Goal: Task Accomplishment & Management: Use online tool/utility

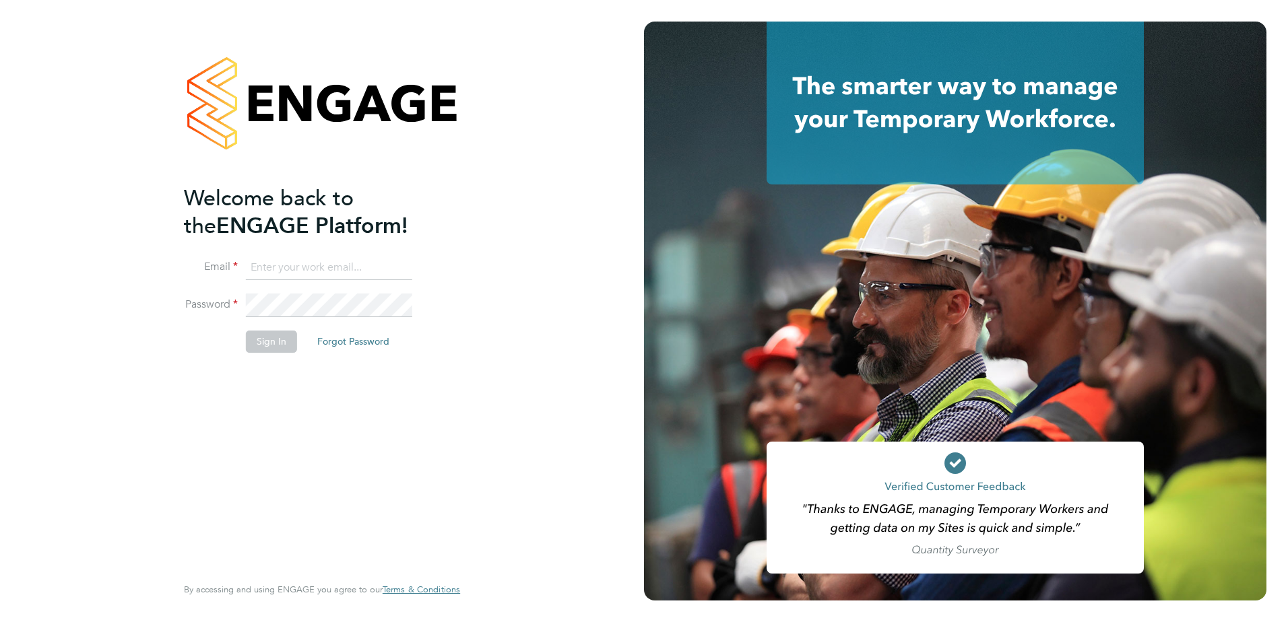
type input "carl.stephenson@vistry.co.uk"
click at [357, 404] on div "Welcome back to the ENGAGE Platform! Email carl.stephenson@vistry.co.uk Passwor…" at bounding box center [315, 379] width 263 height 388
click at [273, 345] on button "Sign In" at bounding box center [271, 342] width 51 height 22
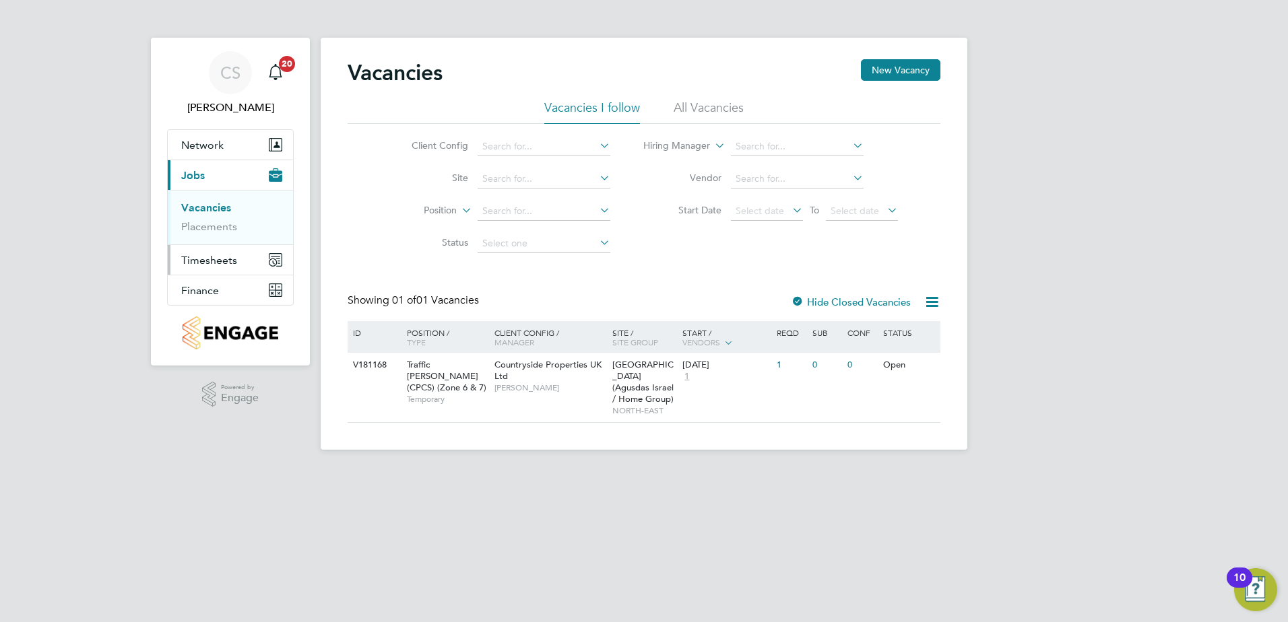
click at [216, 251] on button "Timesheets" at bounding box center [230, 260] width 125 height 30
click at [203, 240] on link "Timesheets" at bounding box center [209, 238] width 56 height 13
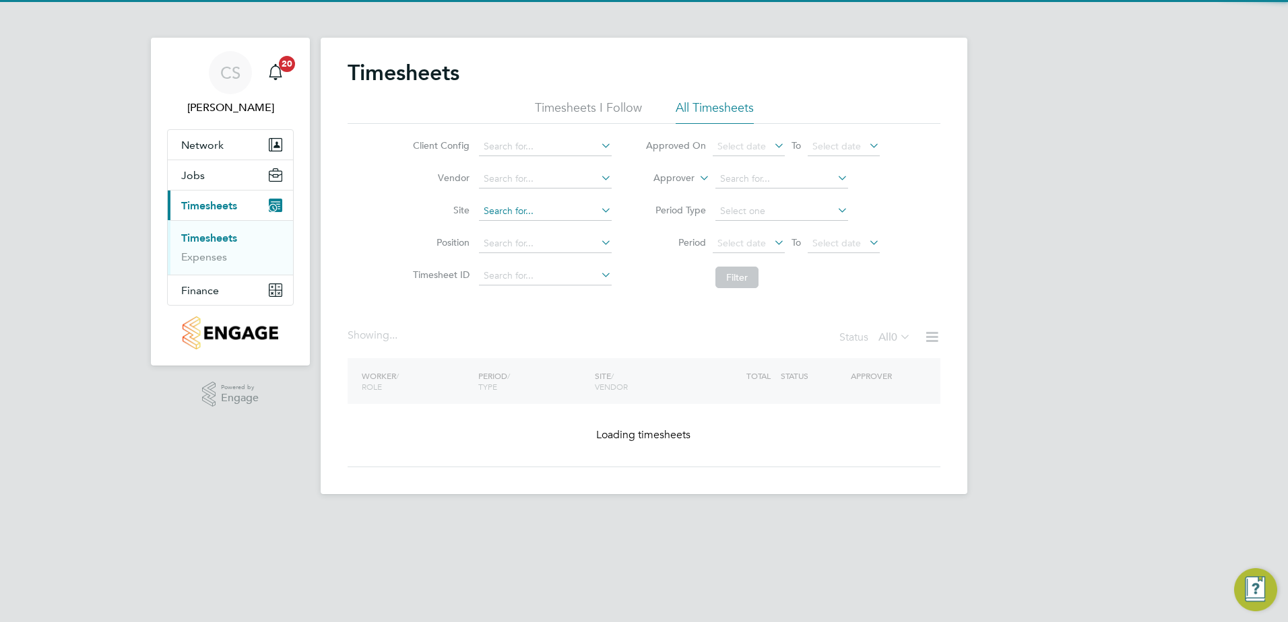
click at [512, 211] on input at bounding box center [545, 211] width 133 height 19
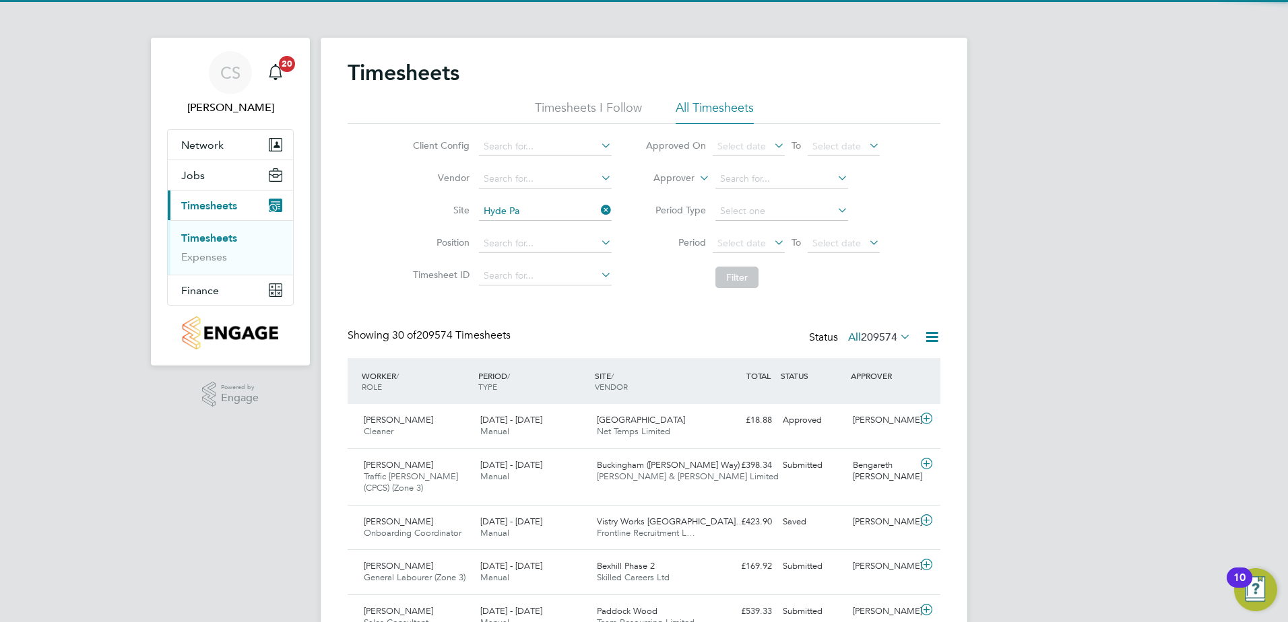
click at [523, 227] on li "Hyde Pa rk (Agusdas Israel / Home Group)" at bounding box center [572, 230] width 191 height 18
type input "[GEOGRAPHIC_DATA] (Agusdas Israel / Home Group)"
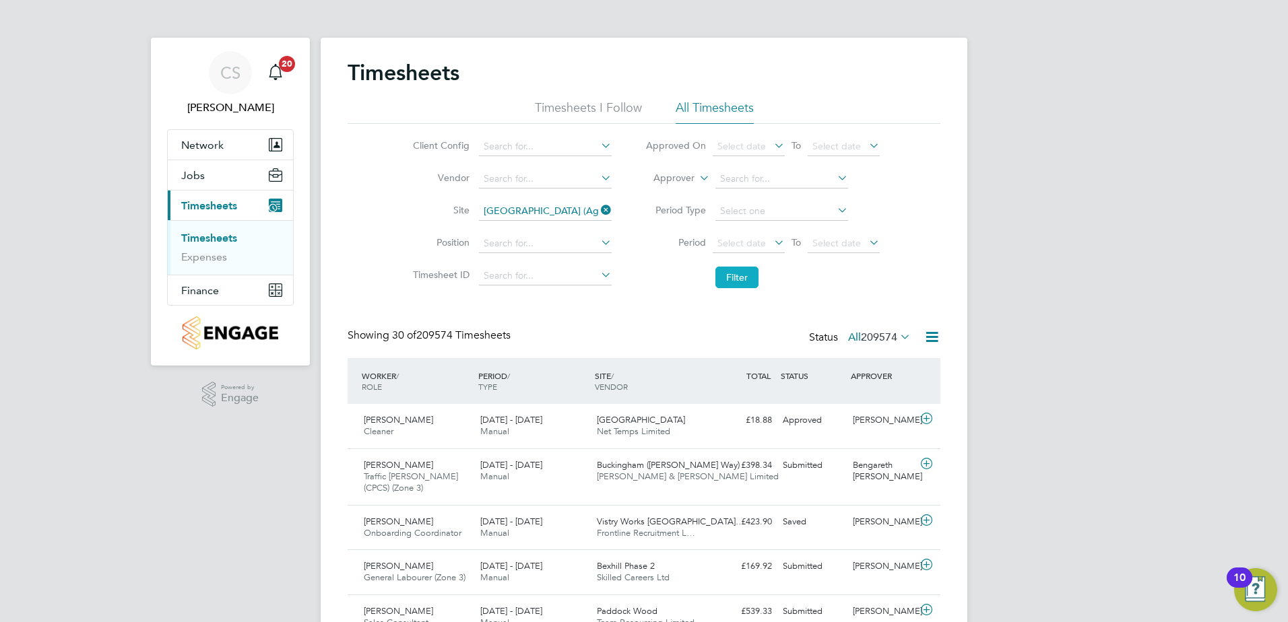
click at [724, 267] on button "Filter" at bounding box center [736, 278] width 43 height 22
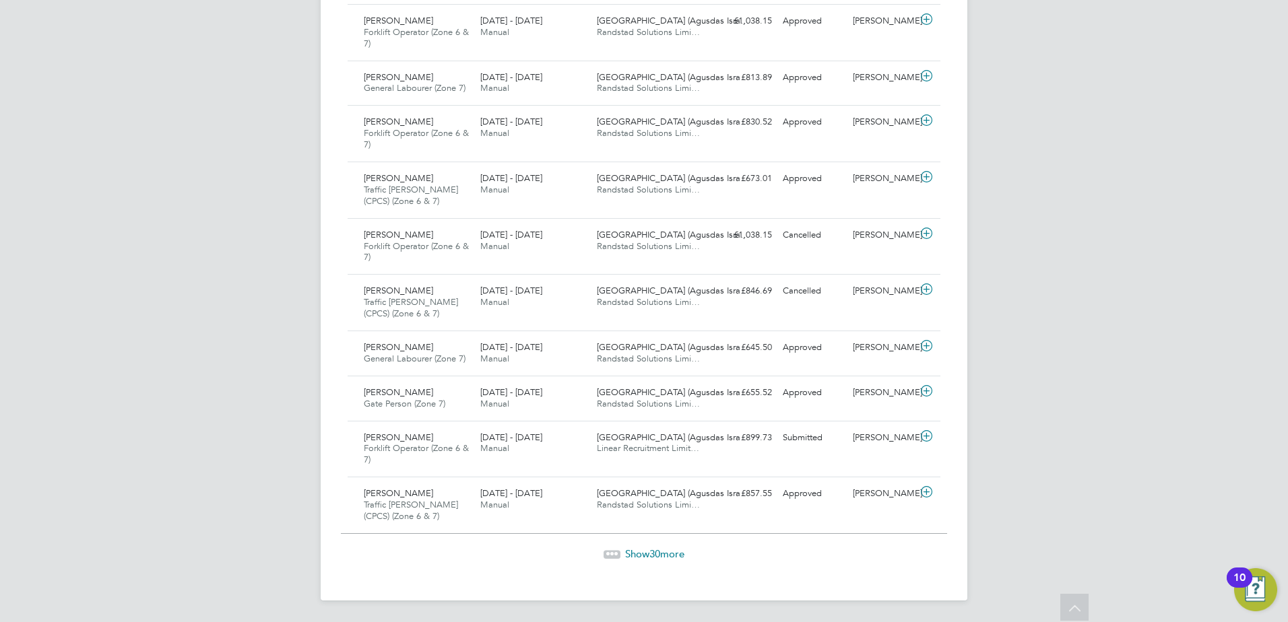
click at [647, 548] on span "Show 30 more" at bounding box center [654, 553] width 59 height 13
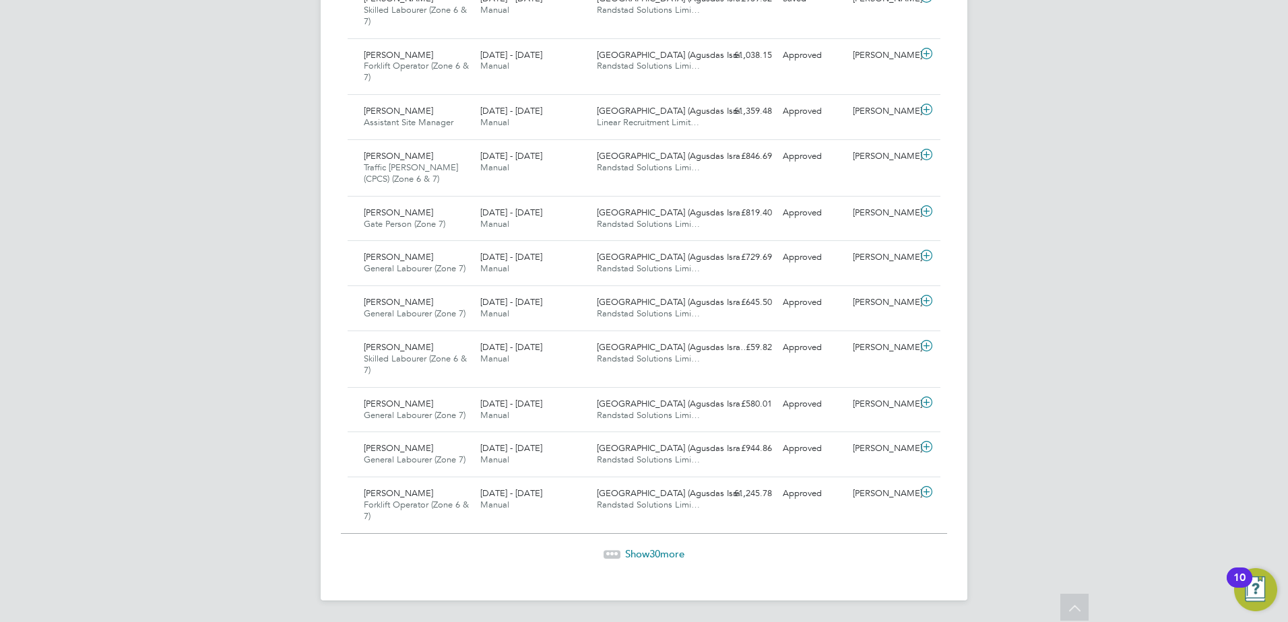
click at [638, 555] on span "Show 30 more" at bounding box center [654, 553] width 59 height 13
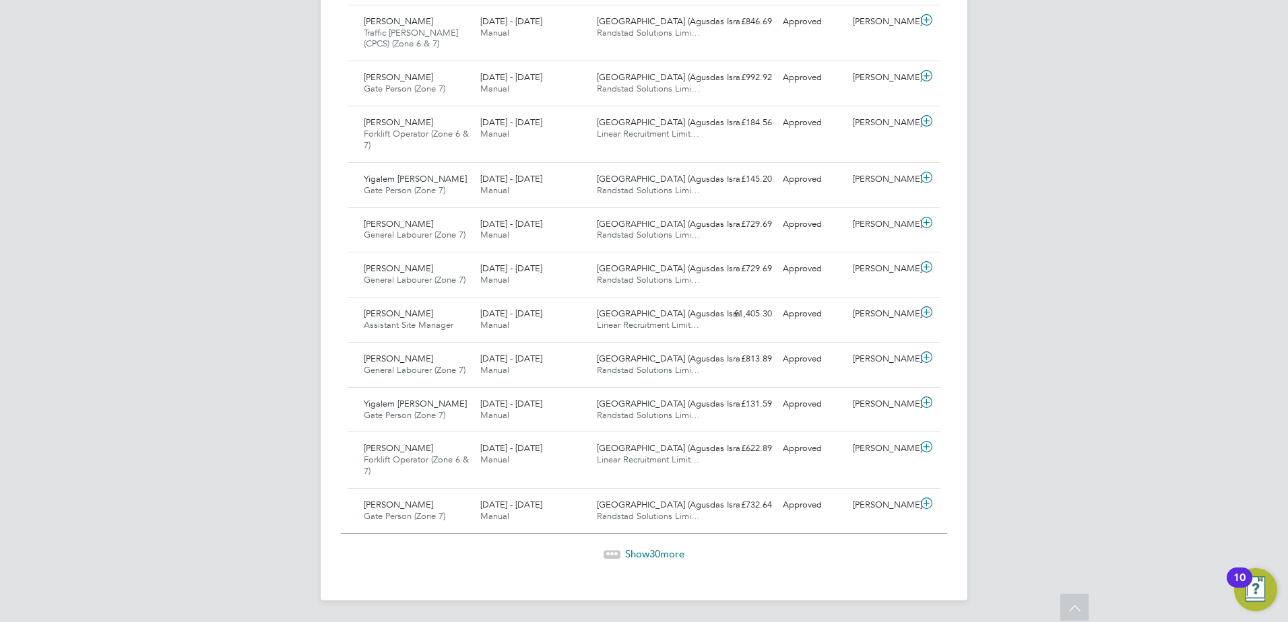
click at [646, 555] on span "Show 30 more" at bounding box center [654, 553] width 59 height 13
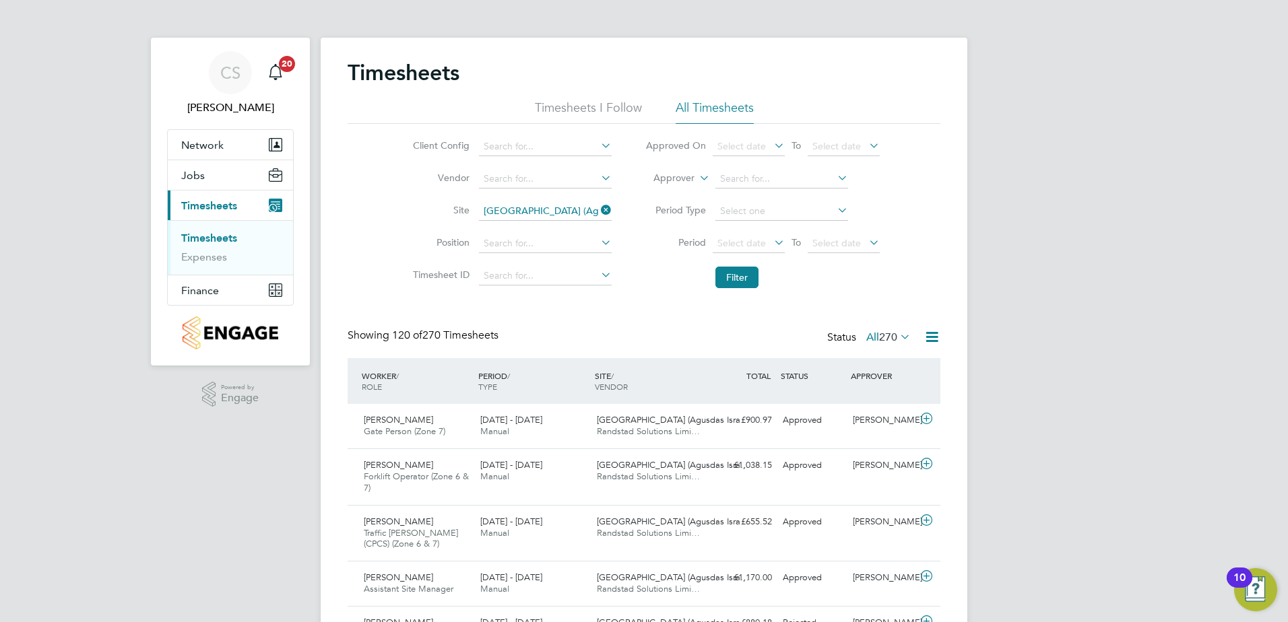
click at [598, 208] on icon at bounding box center [598, 210] width 0 height 19
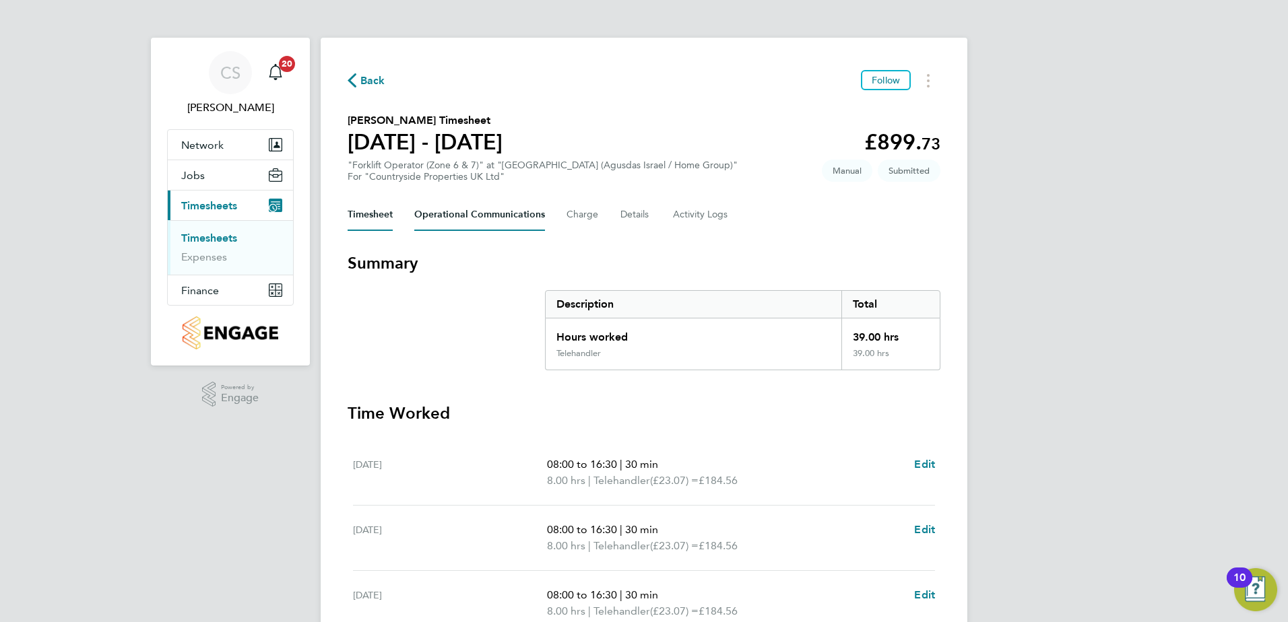
click at [436, 226] on Communications-tab "Operational Communications" at bounding box center [479, 215] width 131 height 32
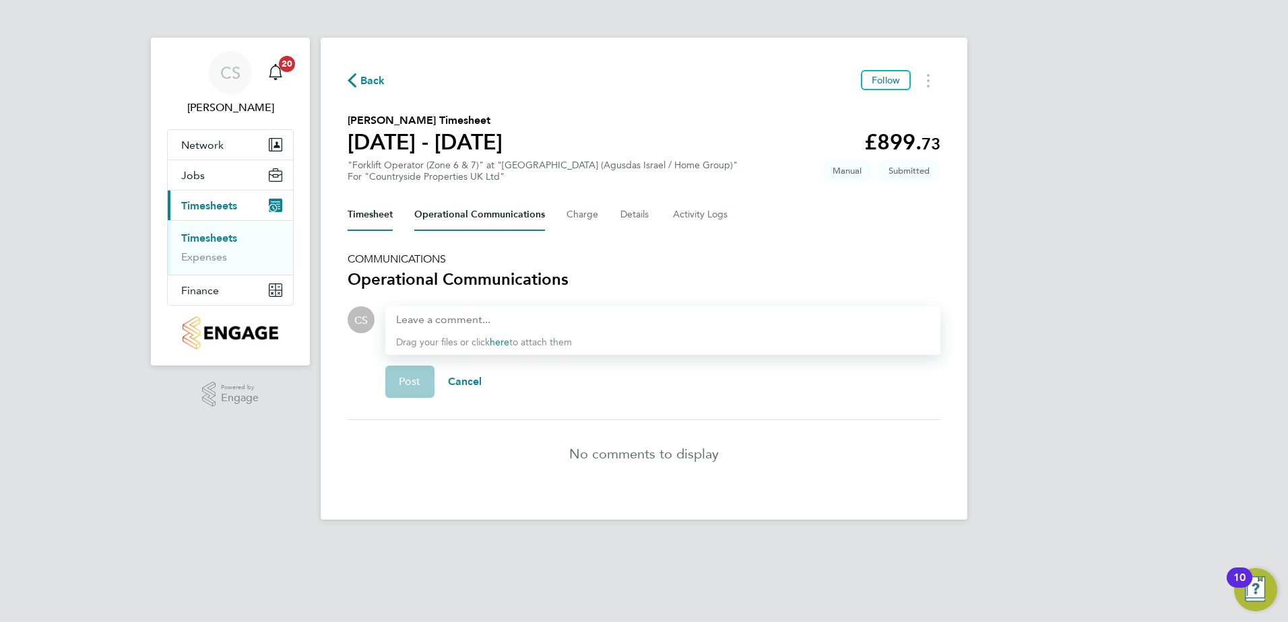
click at [369, 207] on button "Timesheet" at bounding box center [369, 215] width 45 height 32
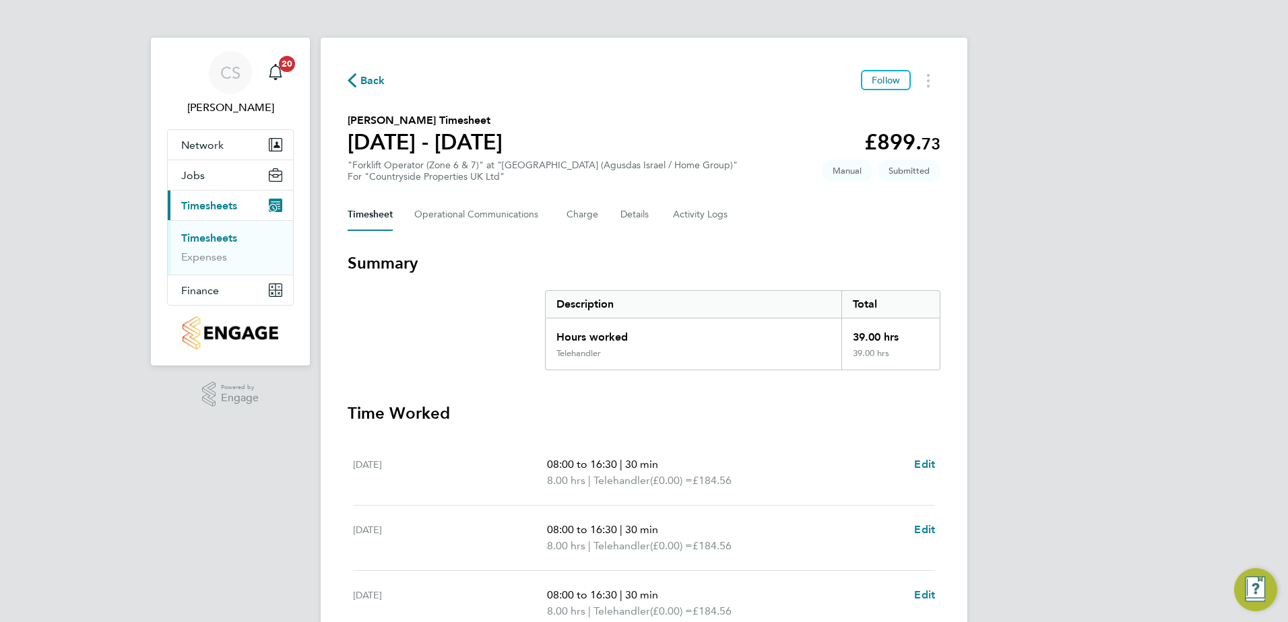
click at [601, 218] on div "Timesheet Operational Communications Charge Details Activity Logs" at bounding box center [643, 215] width 593 height 32
click at [577, 220] on button "Charge" at bounding box center [582, 215] width 32 height 32
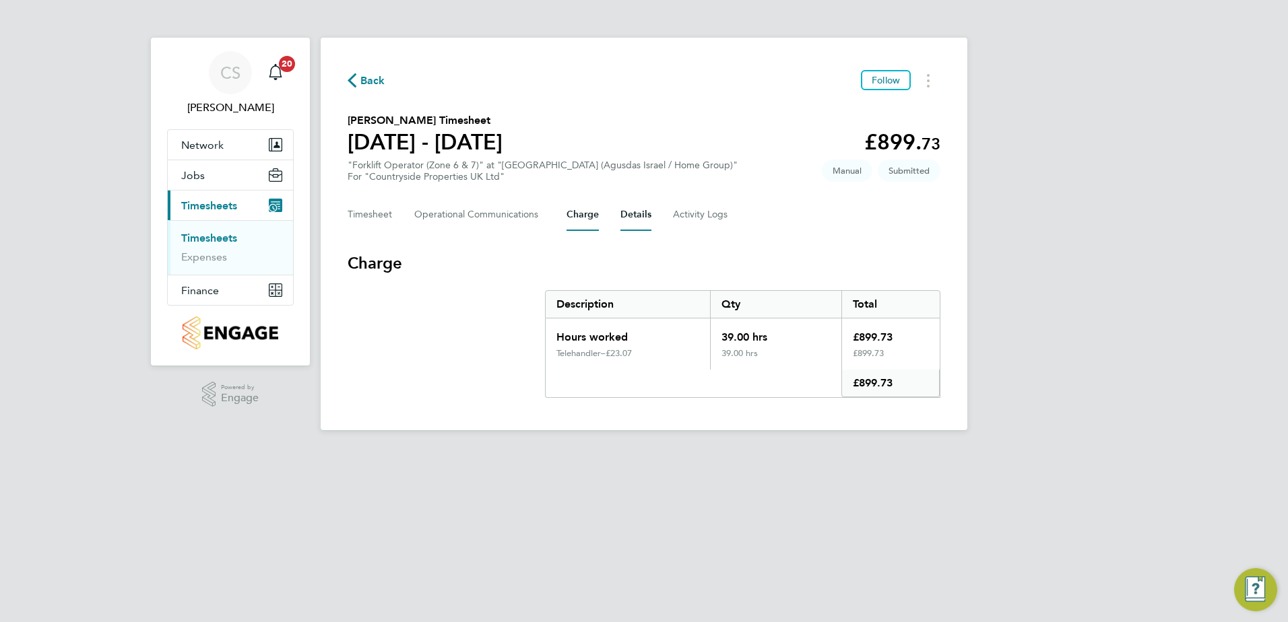
click at [629, 214] on button "Details" at bounding box center [635, 215] width 31 height 32
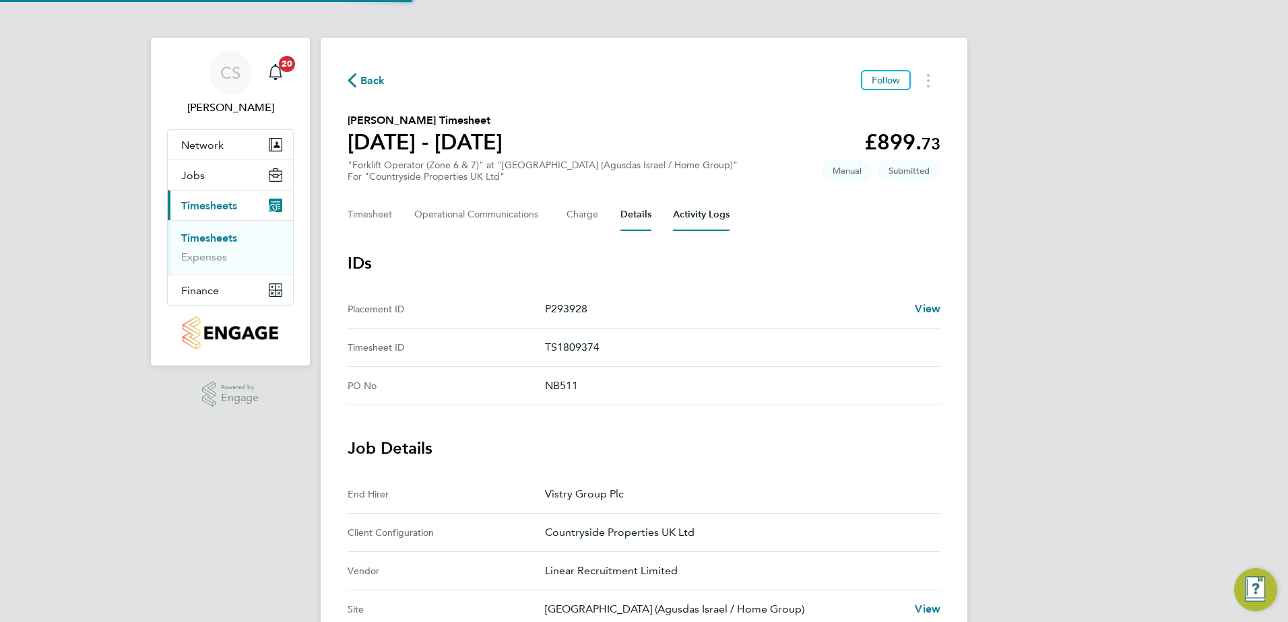
click at [707, 222] on Logs-tab "Activity Logs" at bounding box center [701, 215] width 57 height 32
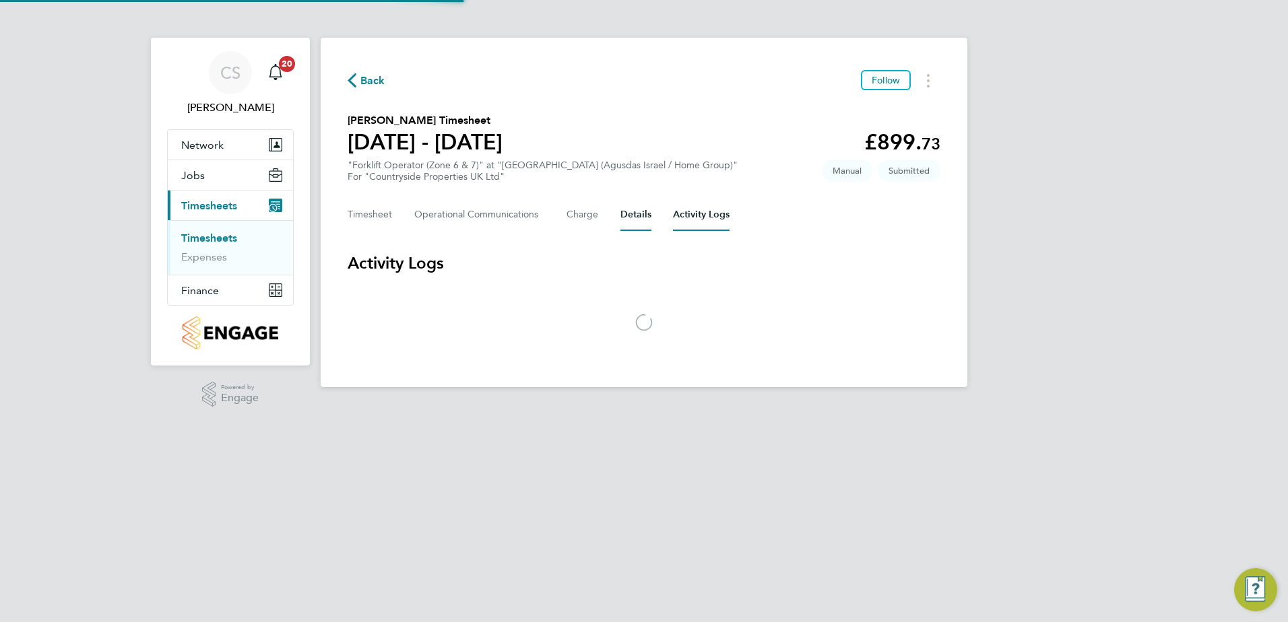
click at [634, 227] on button "Details" at bounding box center [635, 215] width 31 height 32
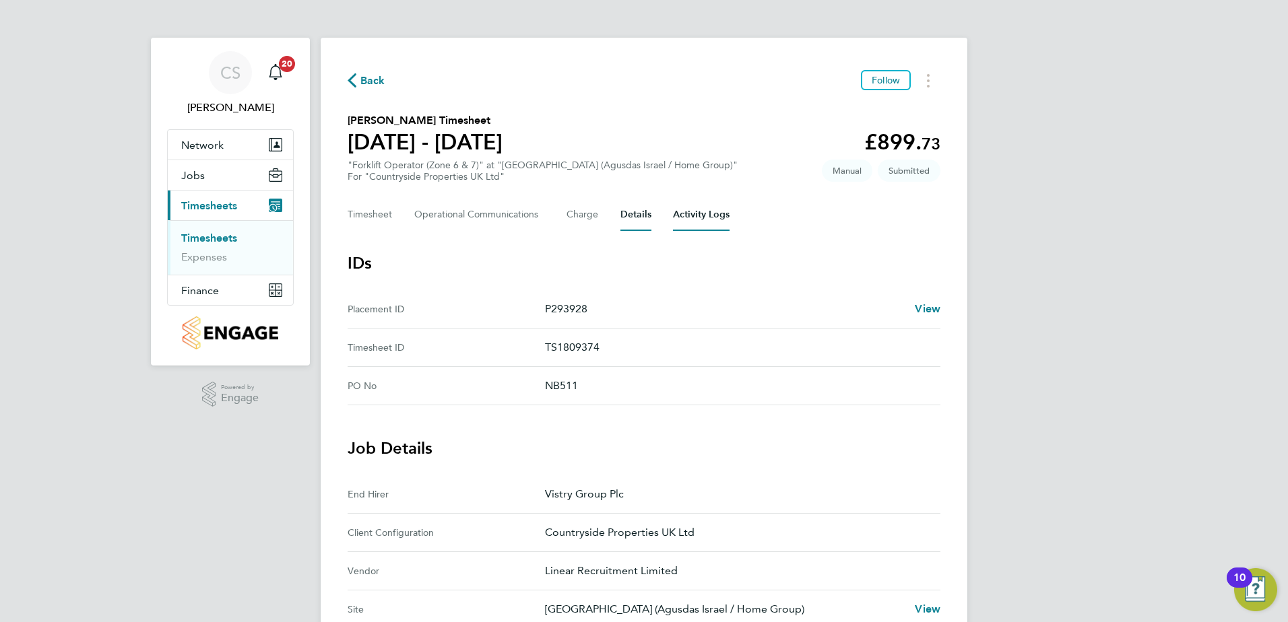
click at [698, 216] on Logs-tab "Activity Logs" at bounding box center [701, 215] width 57 height 32
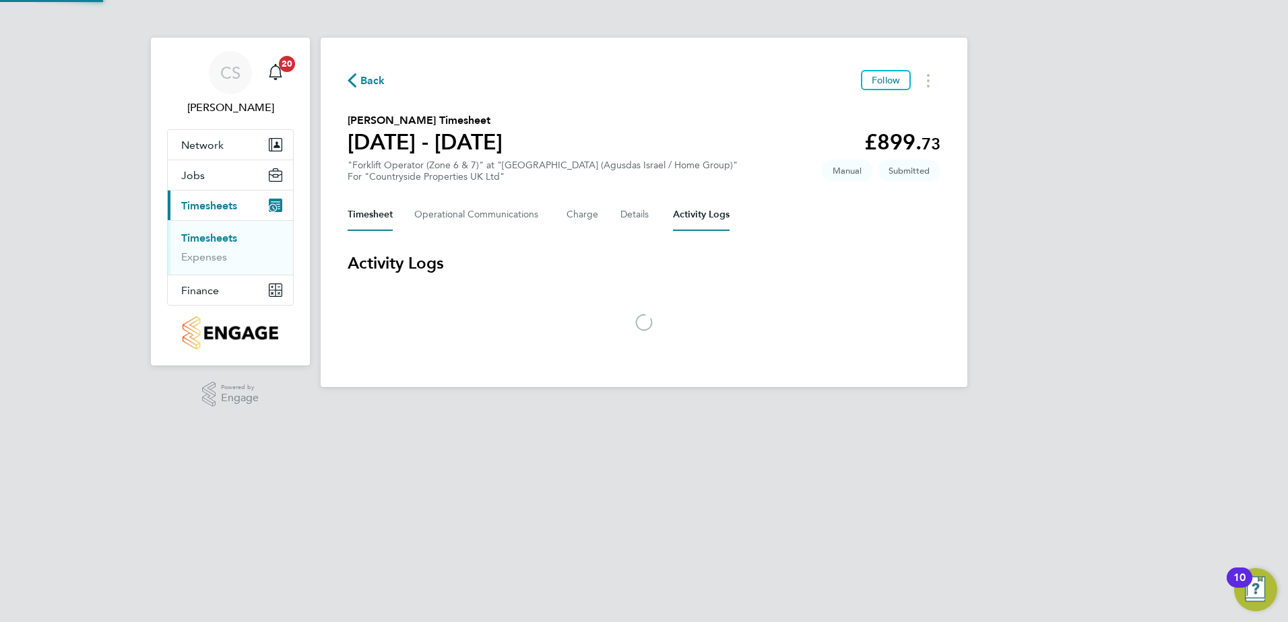
click at [392, 203] on button "Timesheet" at bounding box center [369, 215] width 45 height 32
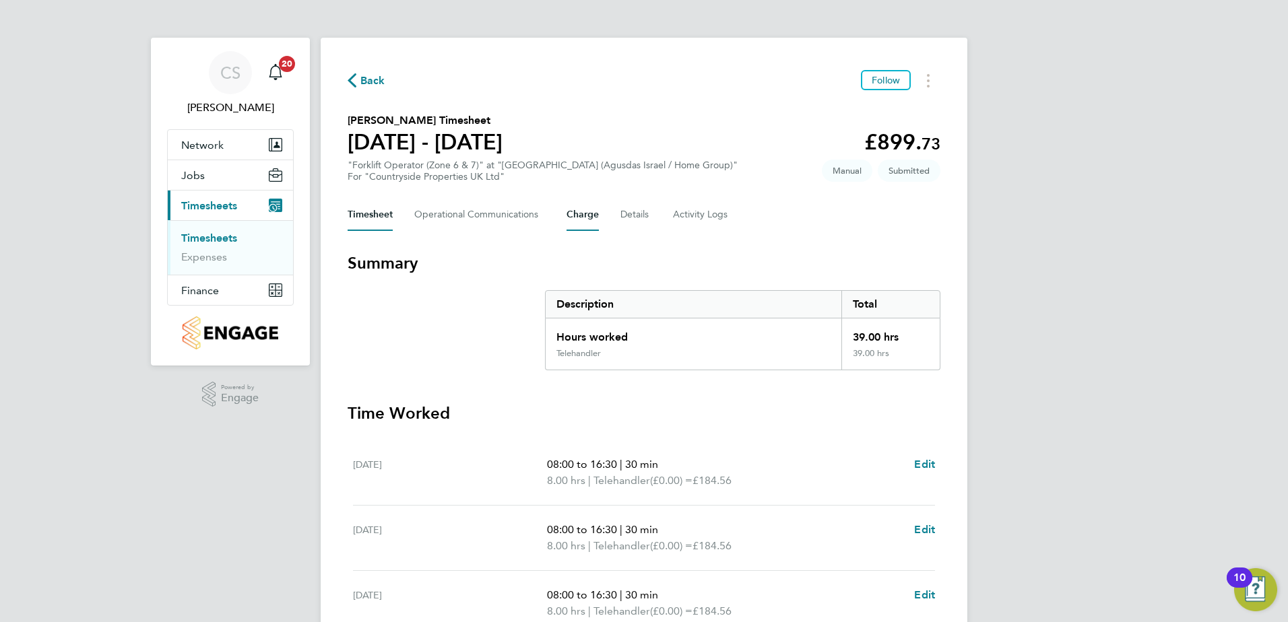
click at [572, 211] on button "Charge" at bounding box center [582, 215] width 32 height 32
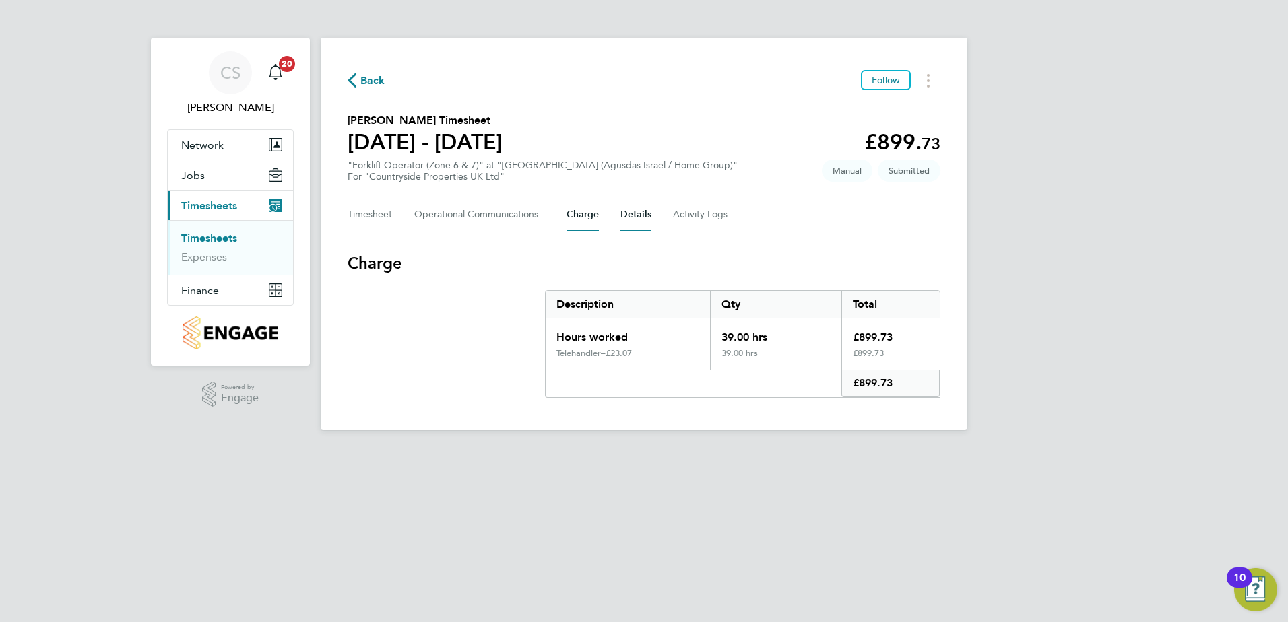
click at [628, 222] on button "Details" at bounding box center [635, 215] width 31 height 32
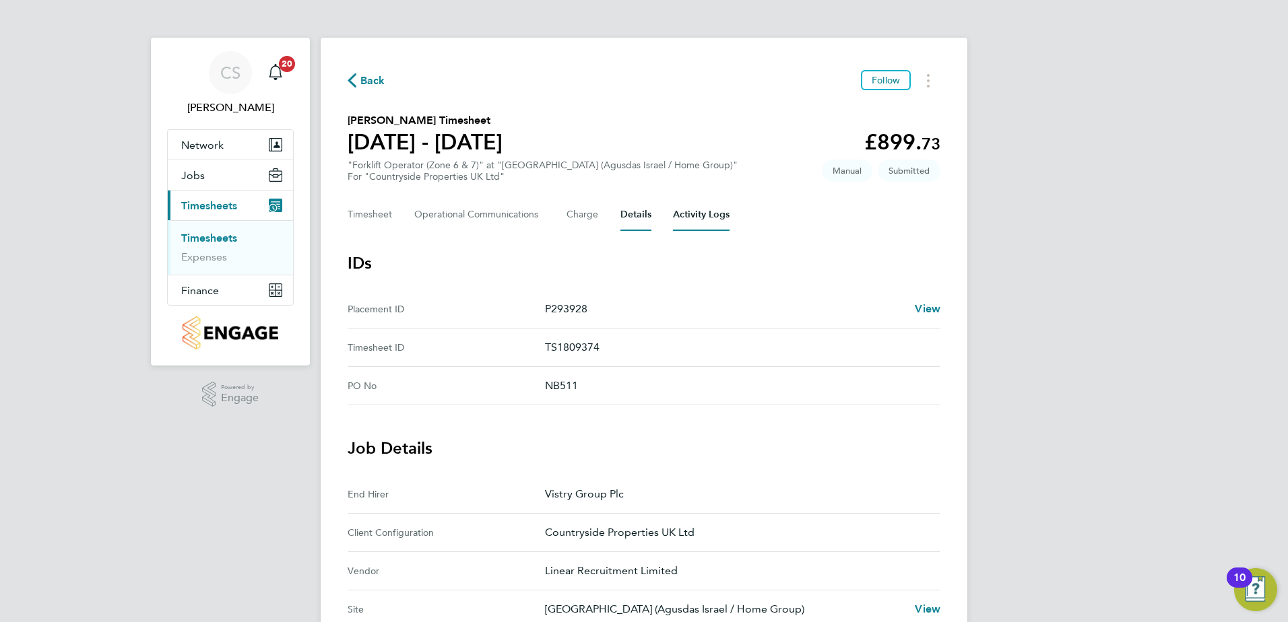
click at [691, 228] on Logs-tab "Activity Logs" at bounding box center [701, 215] width 57 height 32
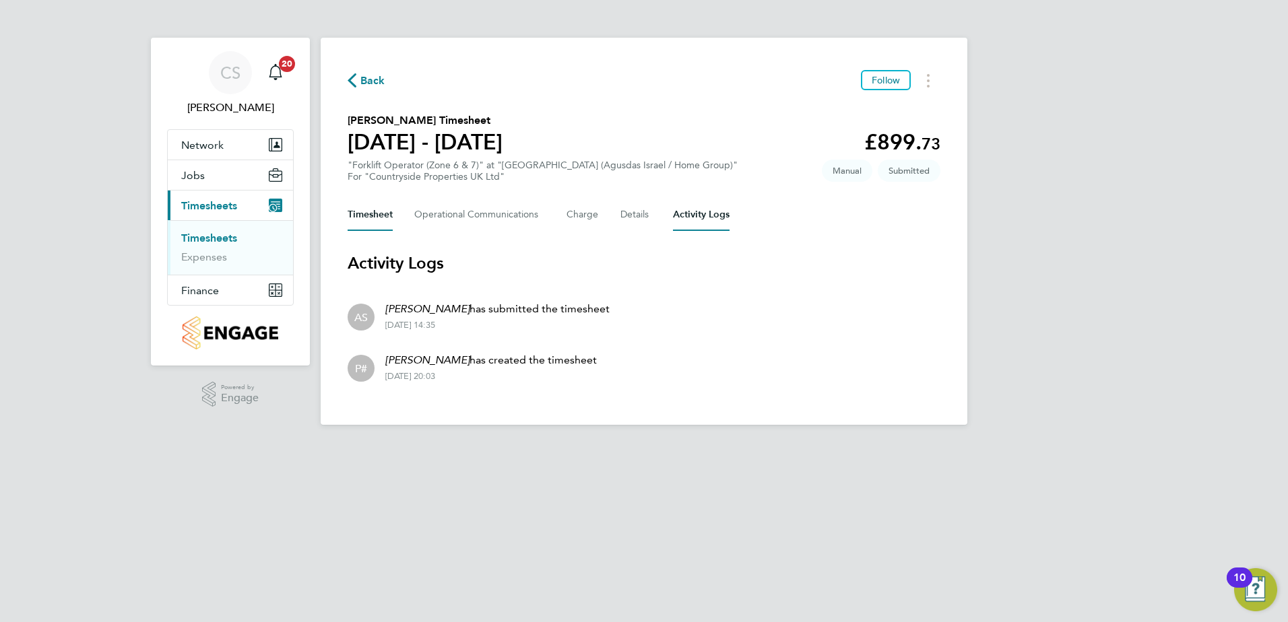
click at [379, 205] on button "Timesheet" at bounding box center [369, 215] width 45 height 32
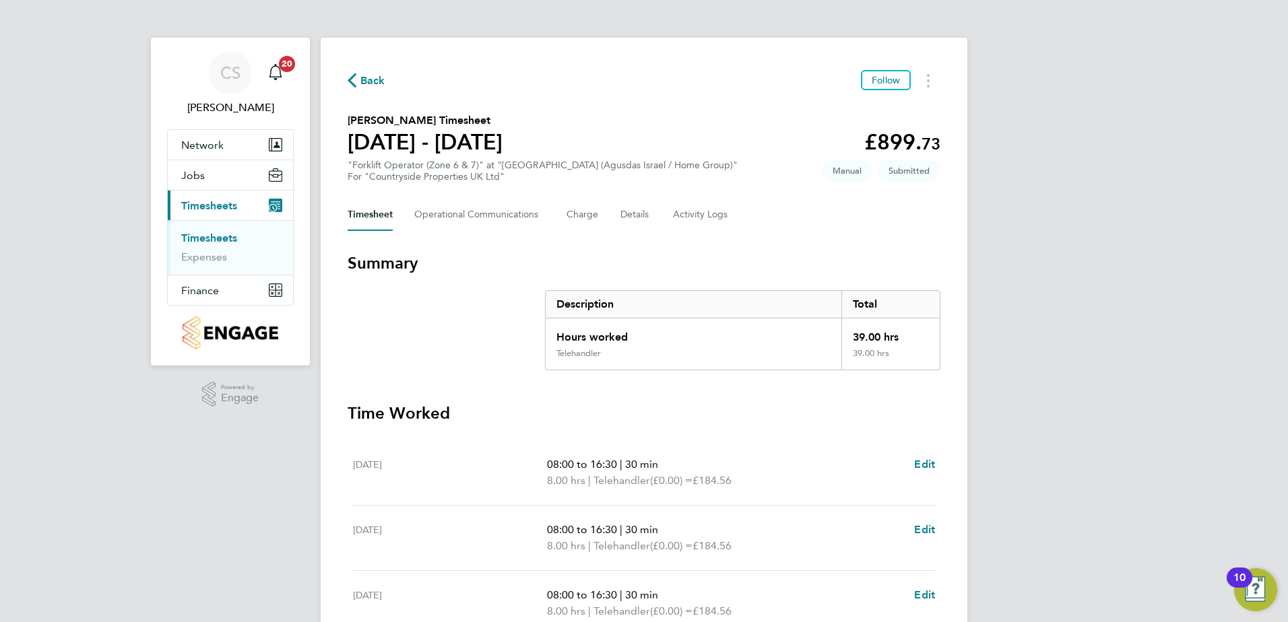
click at [208, 232] on link "Timesheets" at bounding box center [209, 238] width 56 height 13
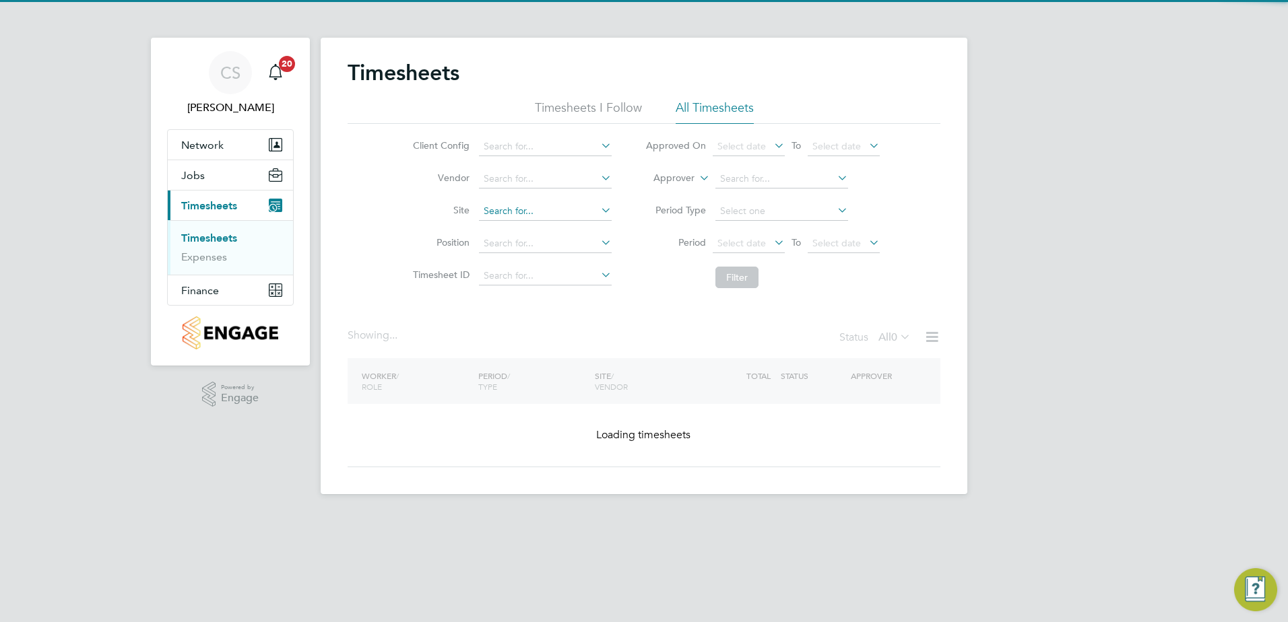
click at [500, 206] on input at bounding box center [545, 211] width 133 height 19
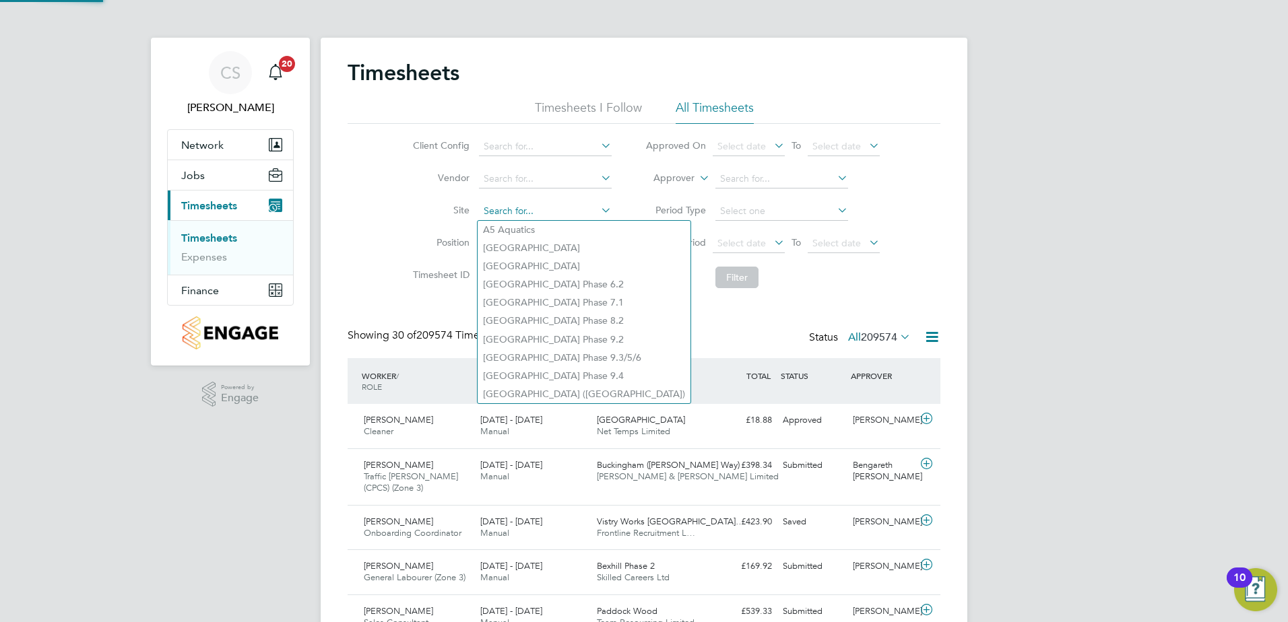
type input "h"
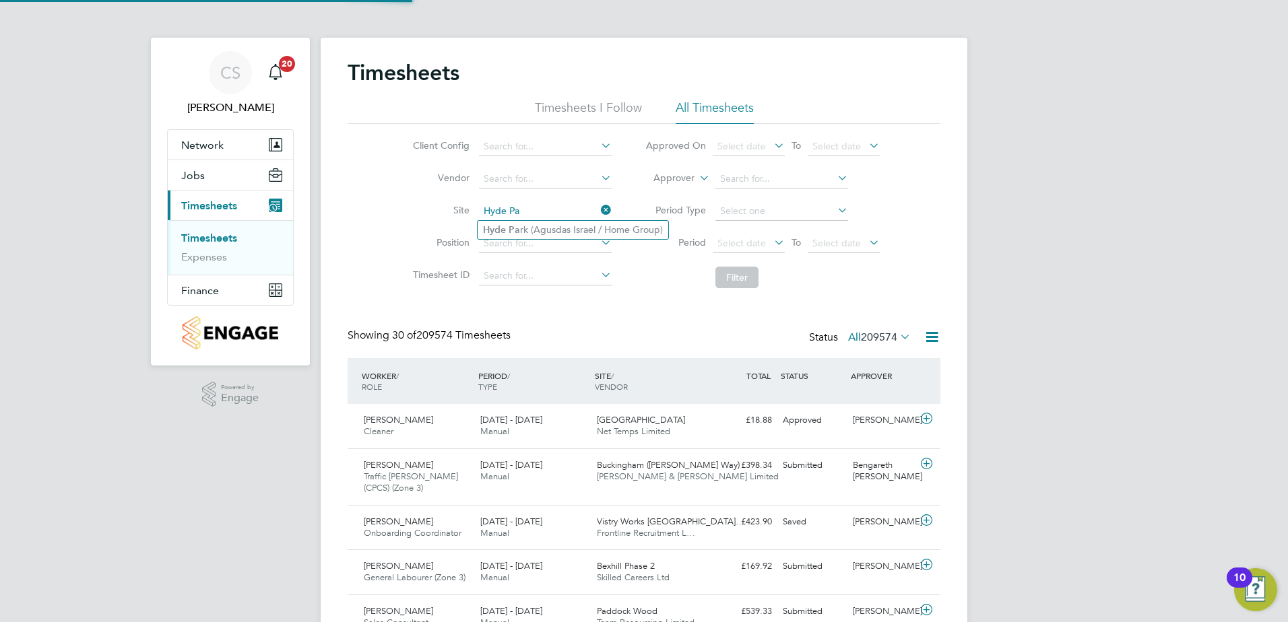
click at [525, 228] on li "Hyde Pa rk (Agusdas Israel / Home Group)" at bounding box center [572, 230] width 191 height 18
type input "[GEOGRAPHIC_DATA] (Agusdas Israel / Home Group)"
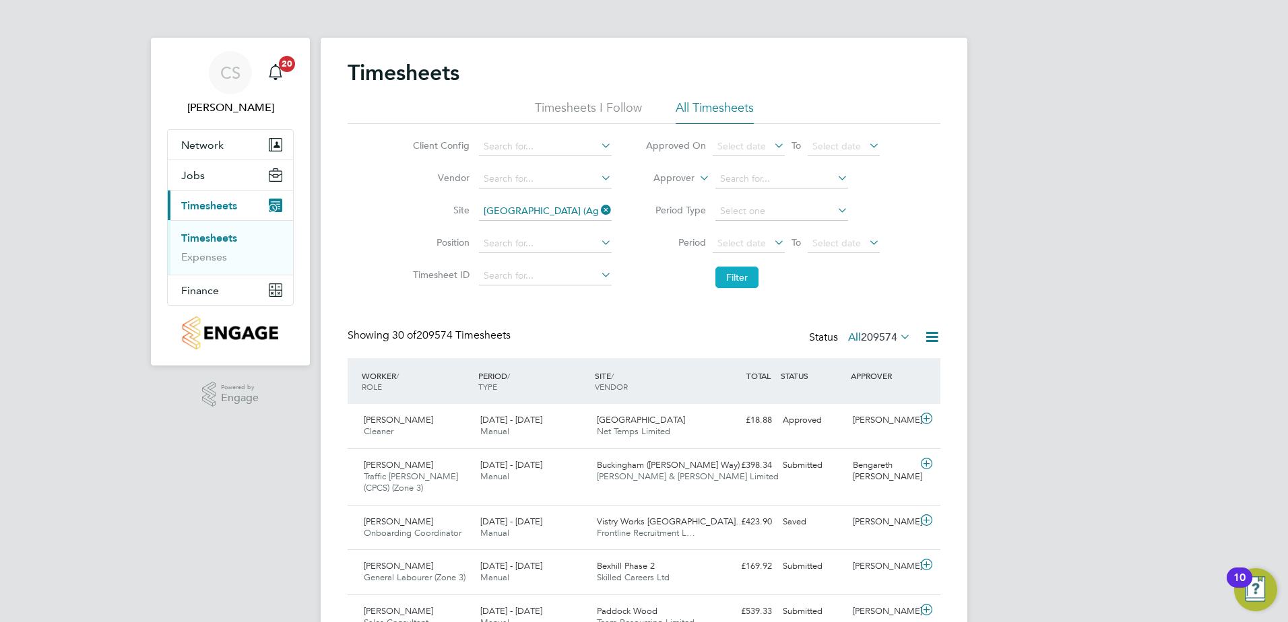
click at [722, 271] on button "Filter" at bounding box center [736, 278] width 43 height 22
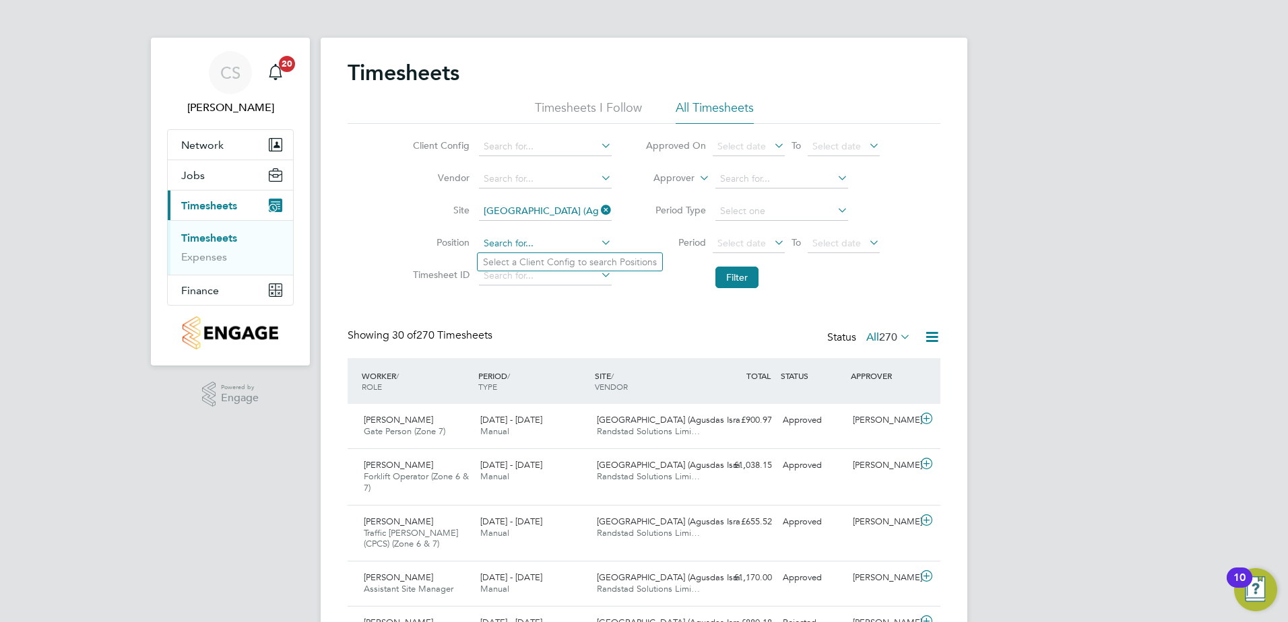
click at [504, 244] on input at bounding box center [545, 243] width 133 height 19
click at [891, 337] on span "270" at bounding box center [888, 337] width 18 height 13
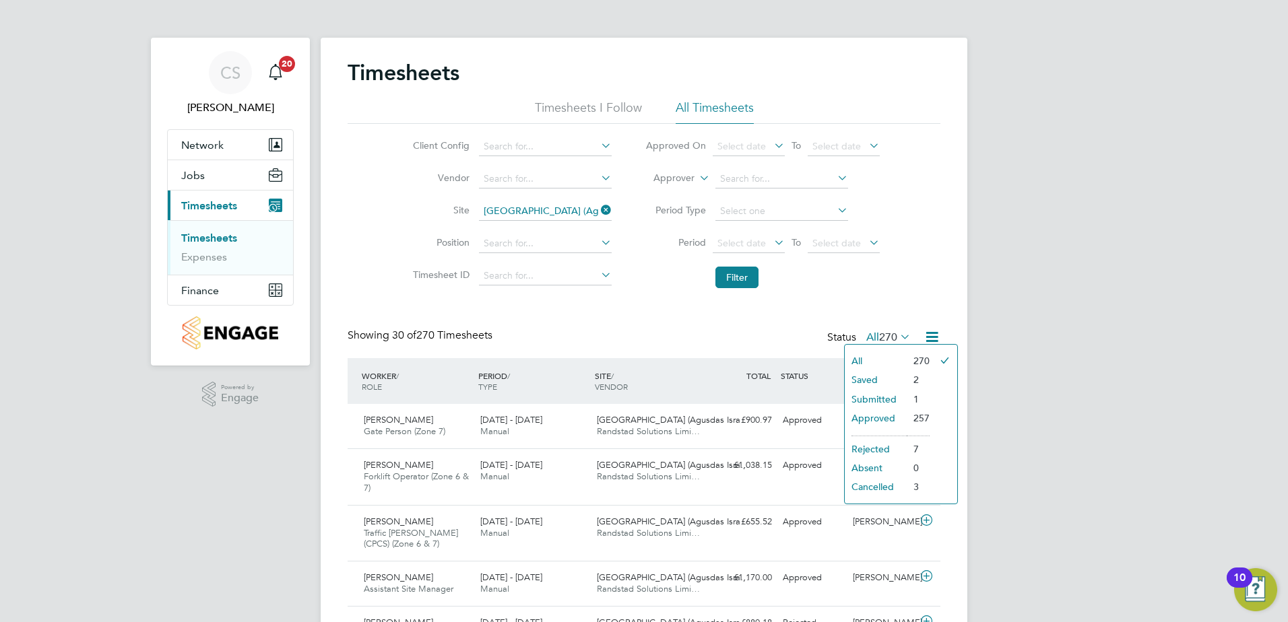
click at [877, 396] on li "Submitted" at bounding box center [875, 399] width 62 height 19
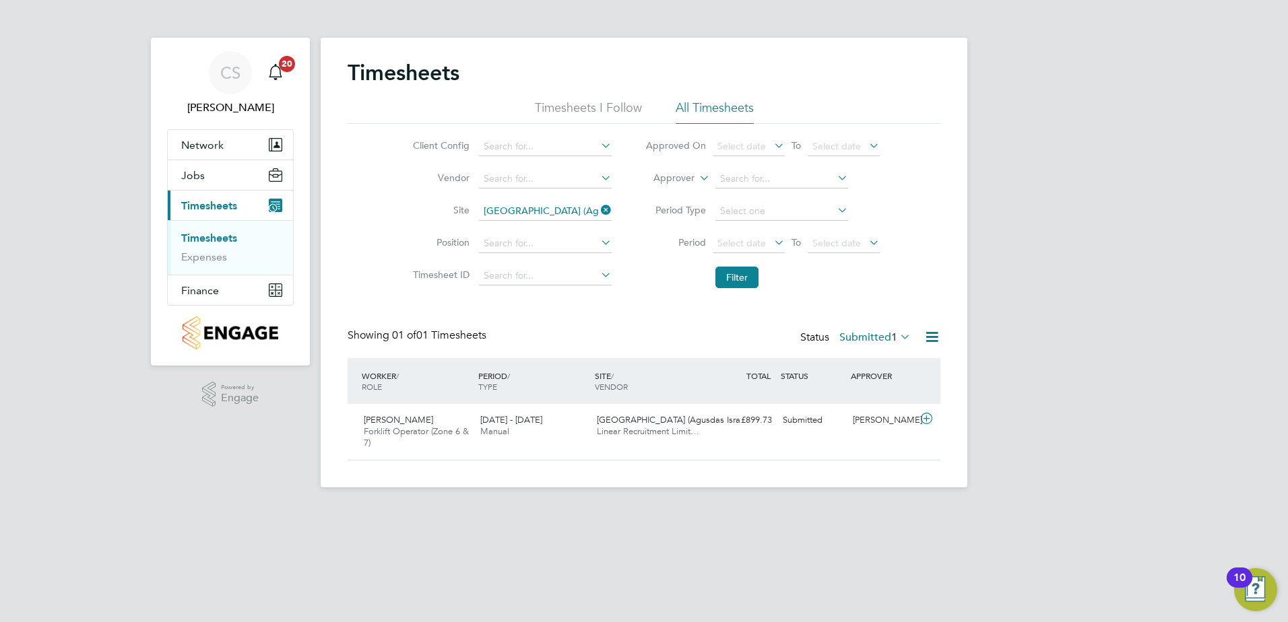
click at [856, 341] on label "Submitted 1" at bounding box center [874, 337] width 71 height 13
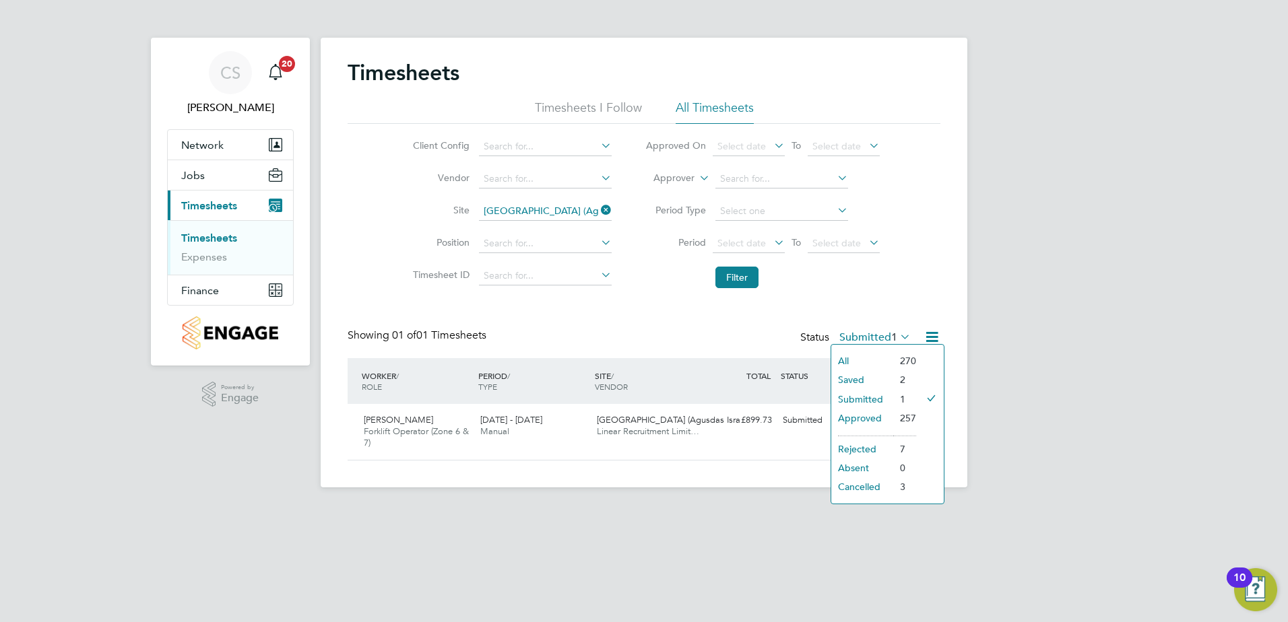
click at [865, 363] on li "All" at bounding box center [862, 361] width 62 height 19
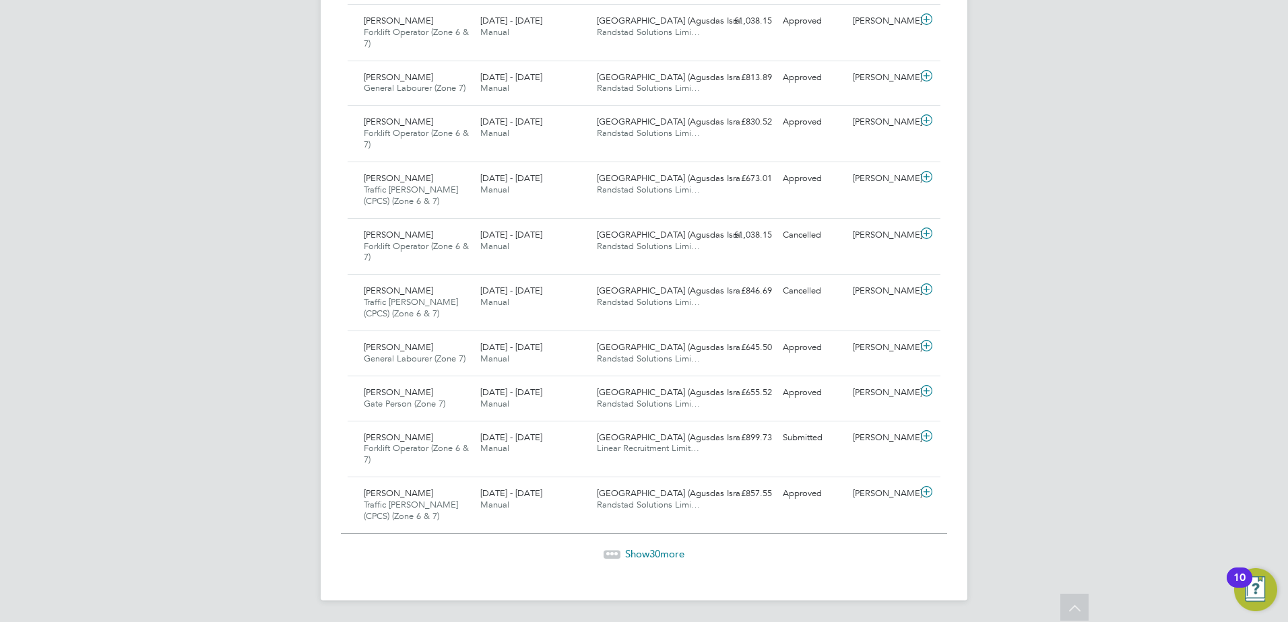
click at [625, 558] on span "Show 30 more" at bounding box center [654, 553] width 59 height 13
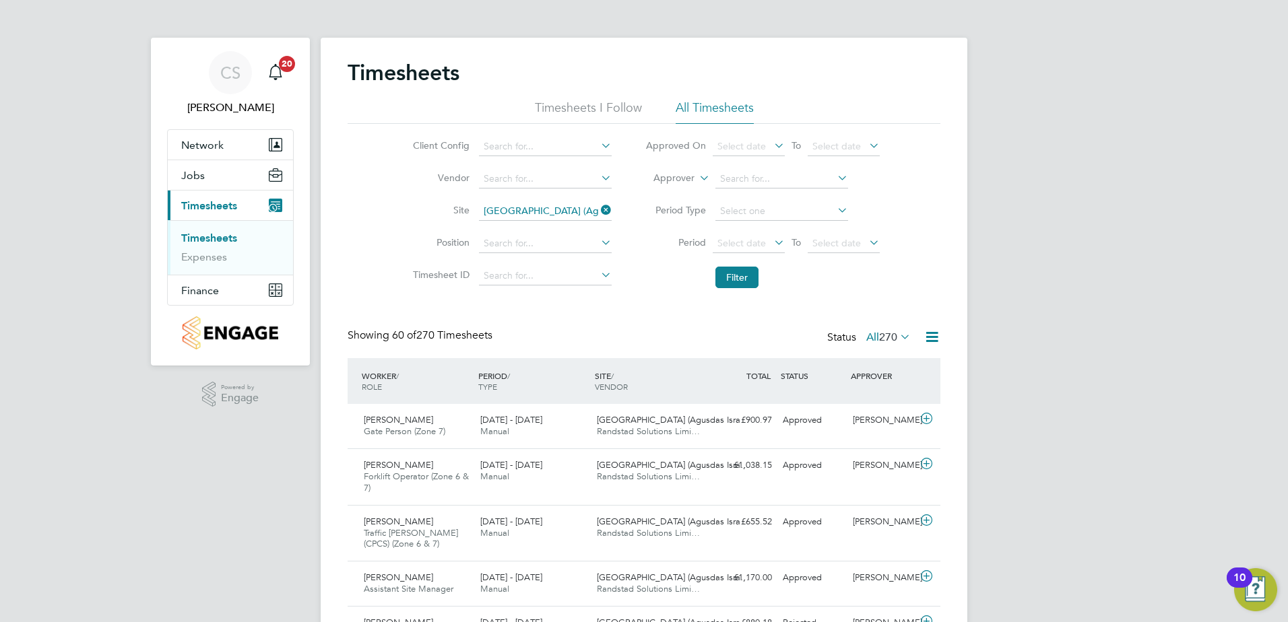
click at [897, 338] on icon at bounding box center [897, 336] width 0 height 19
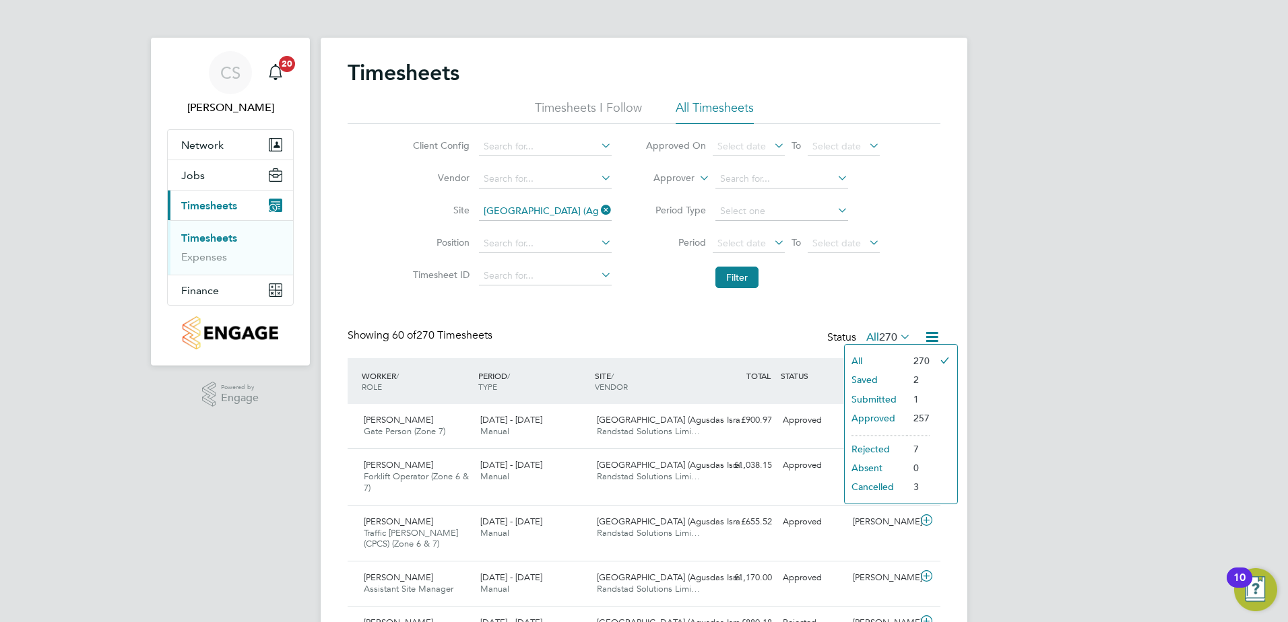
click at [875, 399] on li "Submitted" at bounding box center [875, 399] width 62 height 19
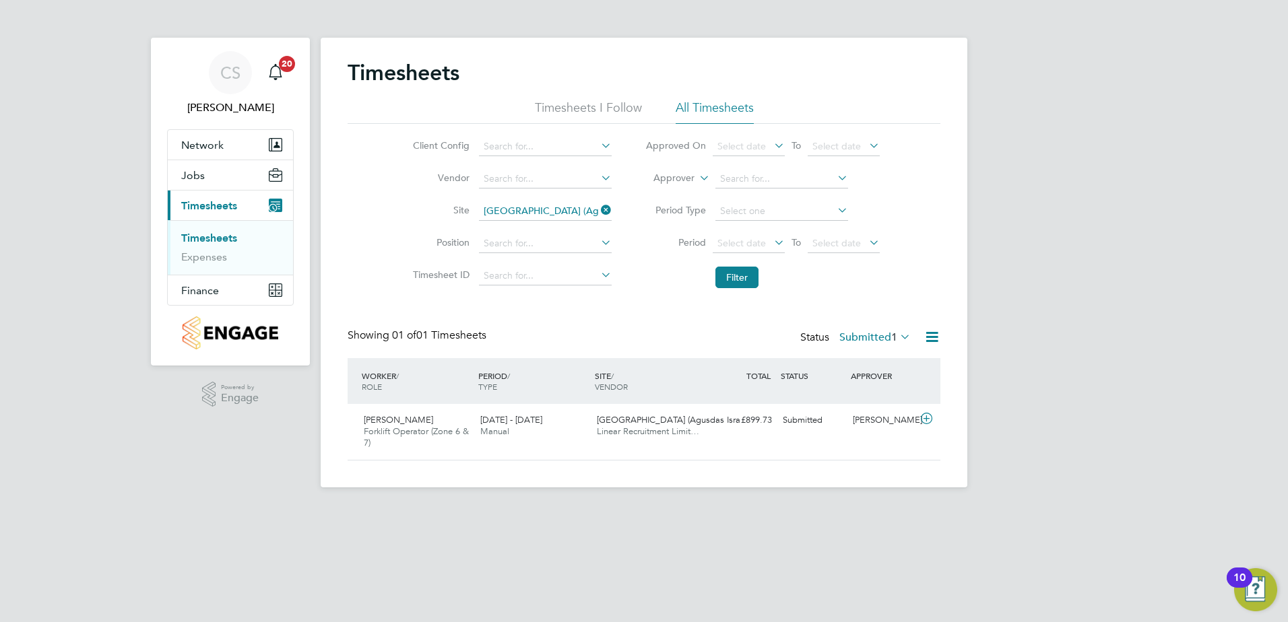
click at [853, 335] on label "Submitted 1" at bounding box center [874, 337] width 71 height 13
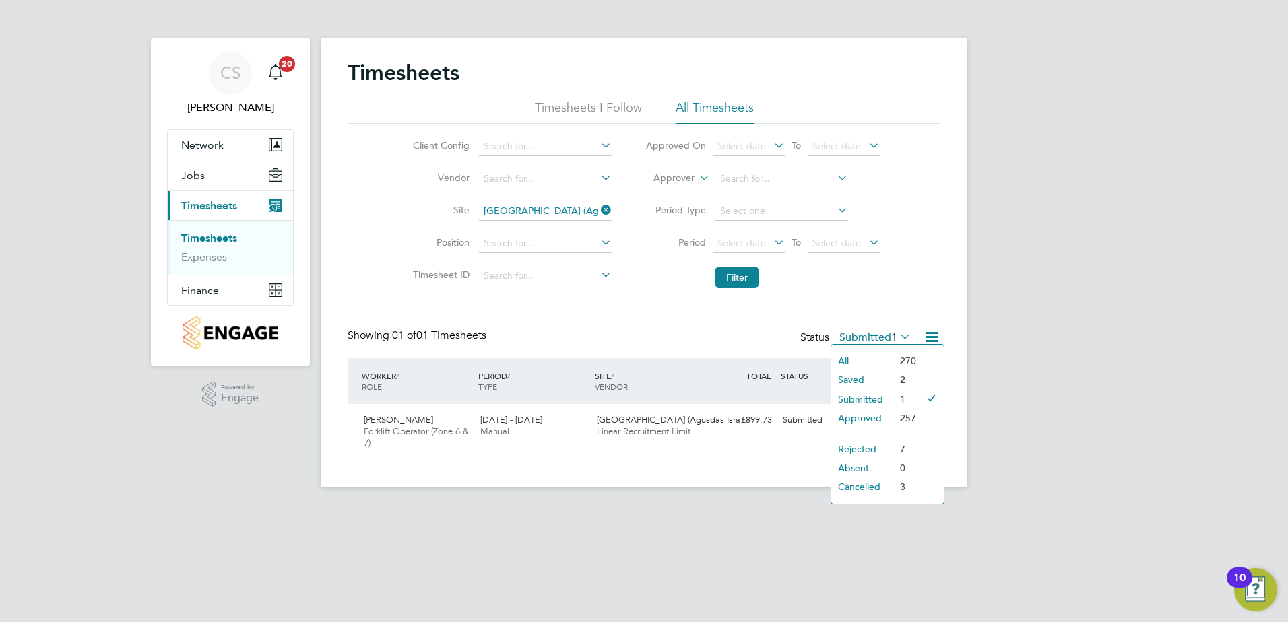
click at [867, 354] on li "All" at bounding box center [862, 361] width 62 height 19
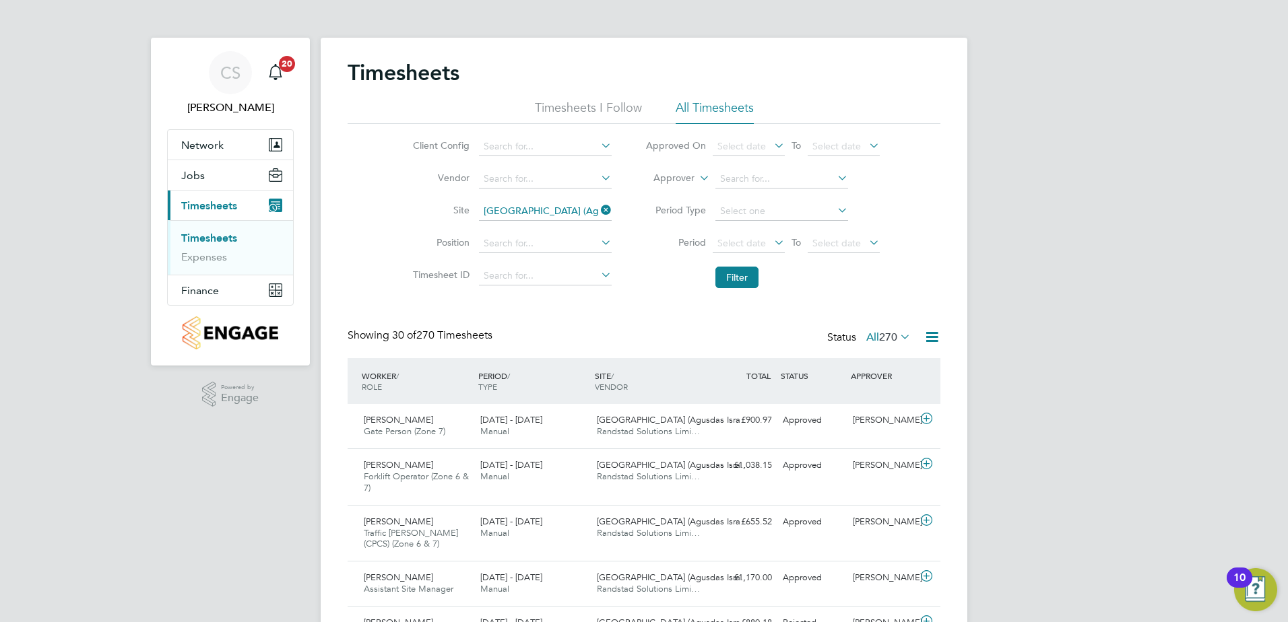
click at [512, 169] on li "Vendor" at bounding box center [510, 179] width 236 height 32
click at [512, 177] on input at bounding box center [545, 179] width 133 height 19
click at [866, 338] on label "All 270" at bounding box center [888, 337] width 44 height 13
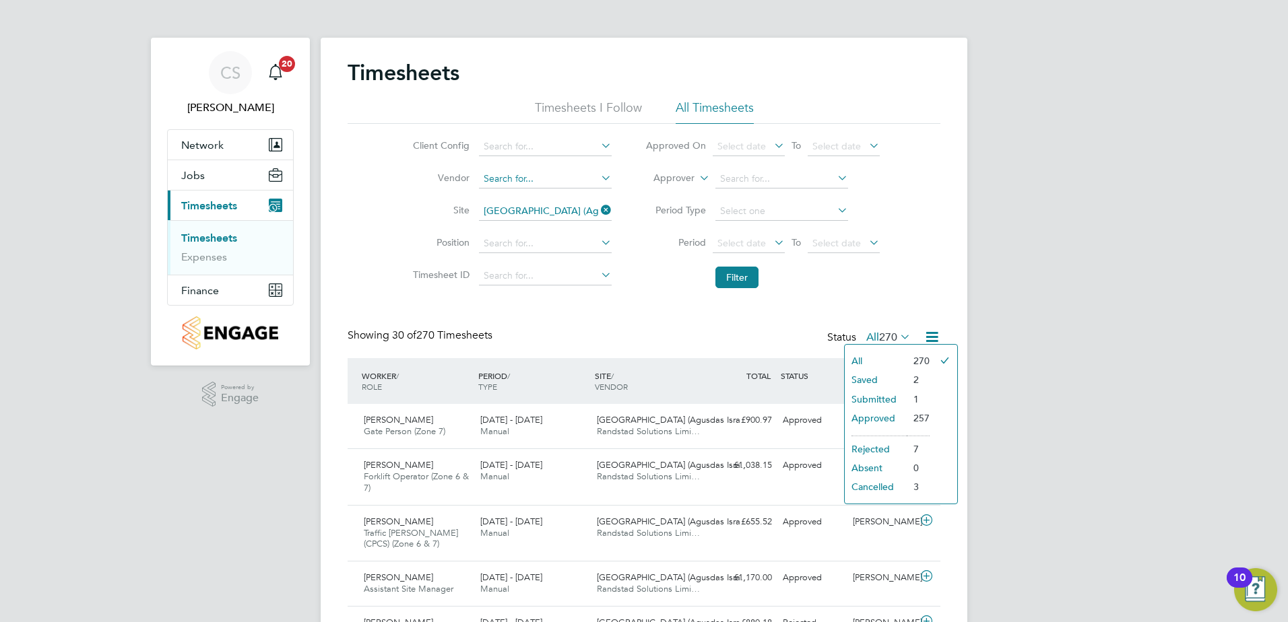
click at [516, 185] on input at bounding box center [545, 179] width 133 height 19
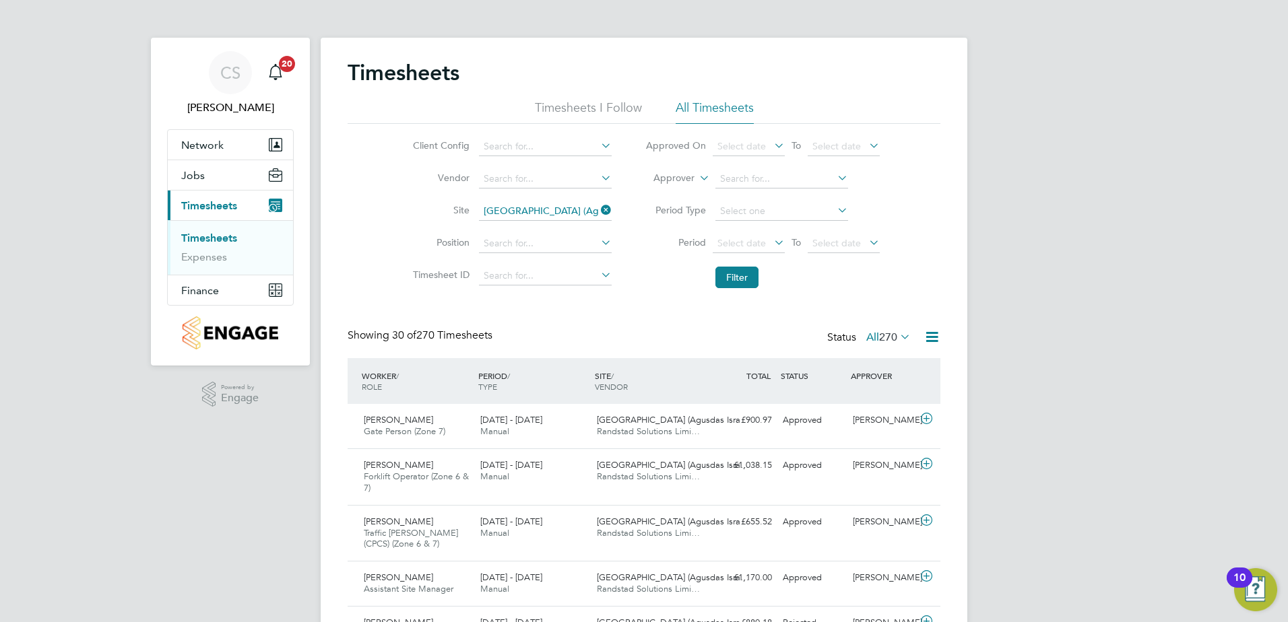
click at [348, 218] on div "Client Config Vendor Site [GEOGRAPHIC_DATA] (Agusdas [GEOGRAPHIC_DATA] / Home G…" at bounding box center [643, 209] width 593 height 171
click at [497, 246] on input at bounding box center [545, 243] width 133 height 19
click at [399, 236] on li "Position" at bounding box center [510, 244] width 236 height 32
click at [848, 332] on div "Status All 270" at bounding box center [870, 338] width 86 height 19
click at [858, 333] on div "Status All 270" at bounding box center [870, 338] width 86 height 19
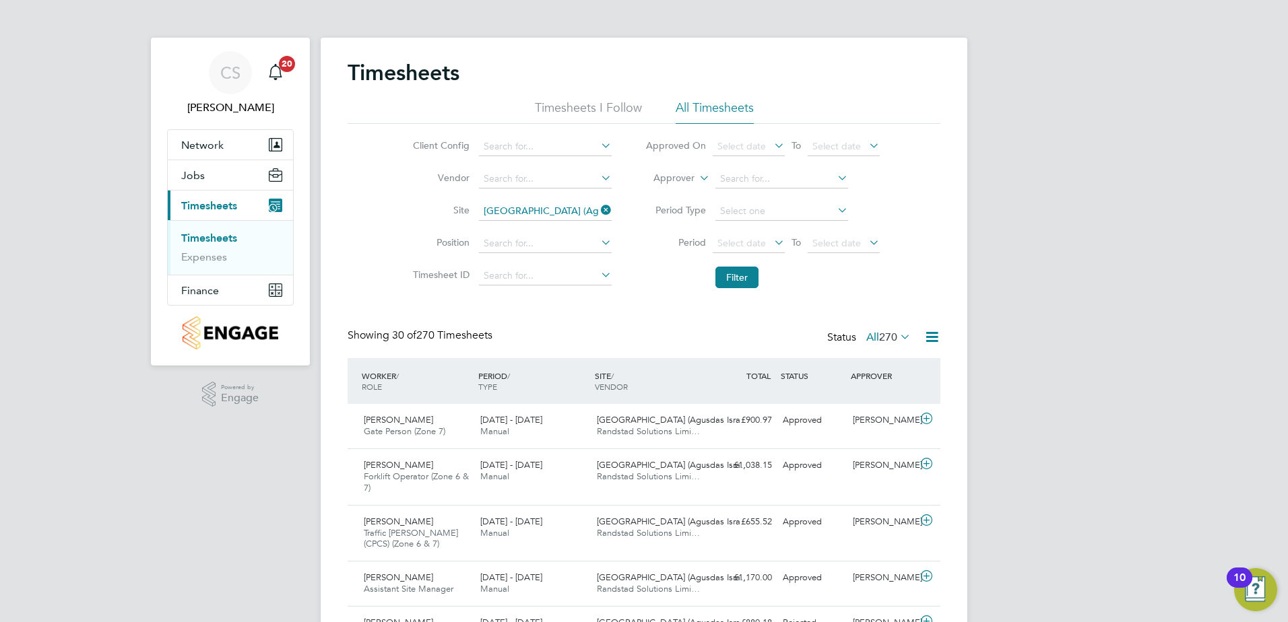
click at [879, 335] on span "270" at bounding box center [888, 337] width 18 height 13
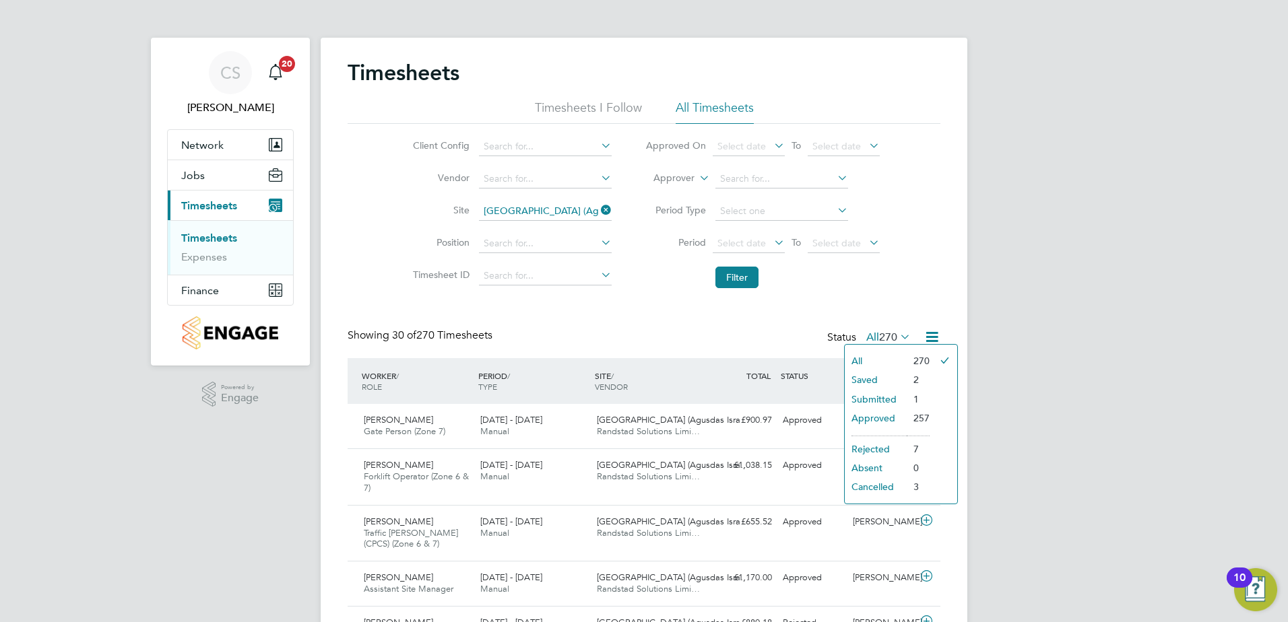
click at [892, 399] on li "Submitted" at bounding box center [875, 399] width 62 height 19
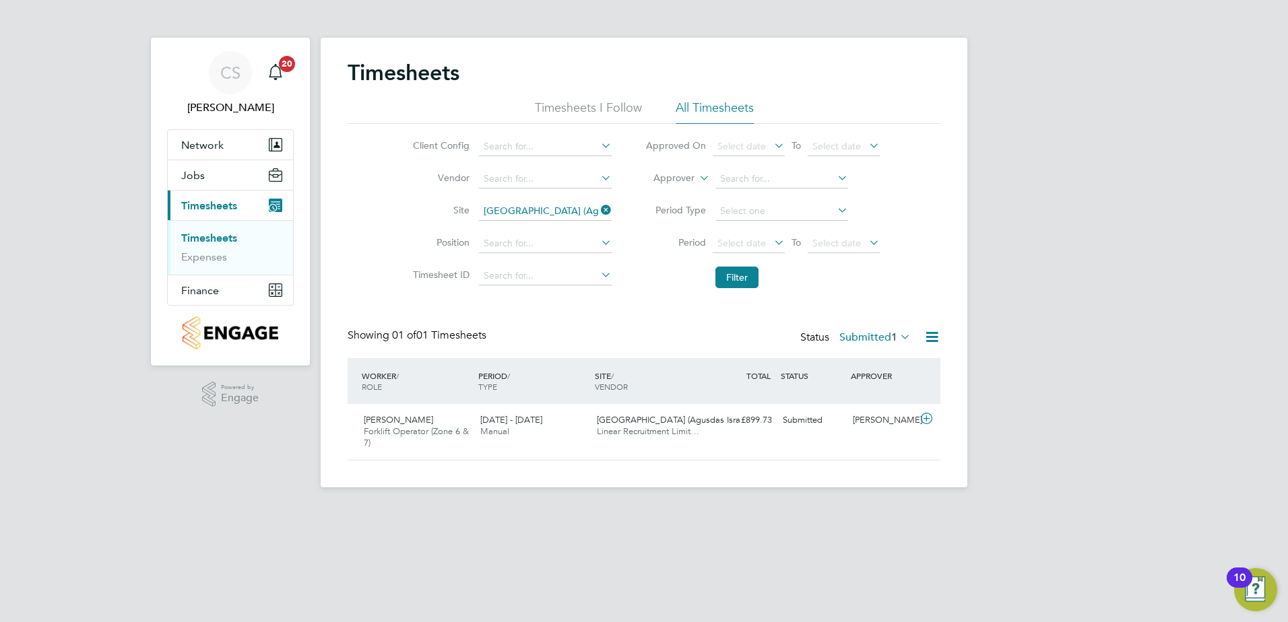
click at [864, 336] on label "Submitted 1" at bounding box center [874, 337] width 71 height 13
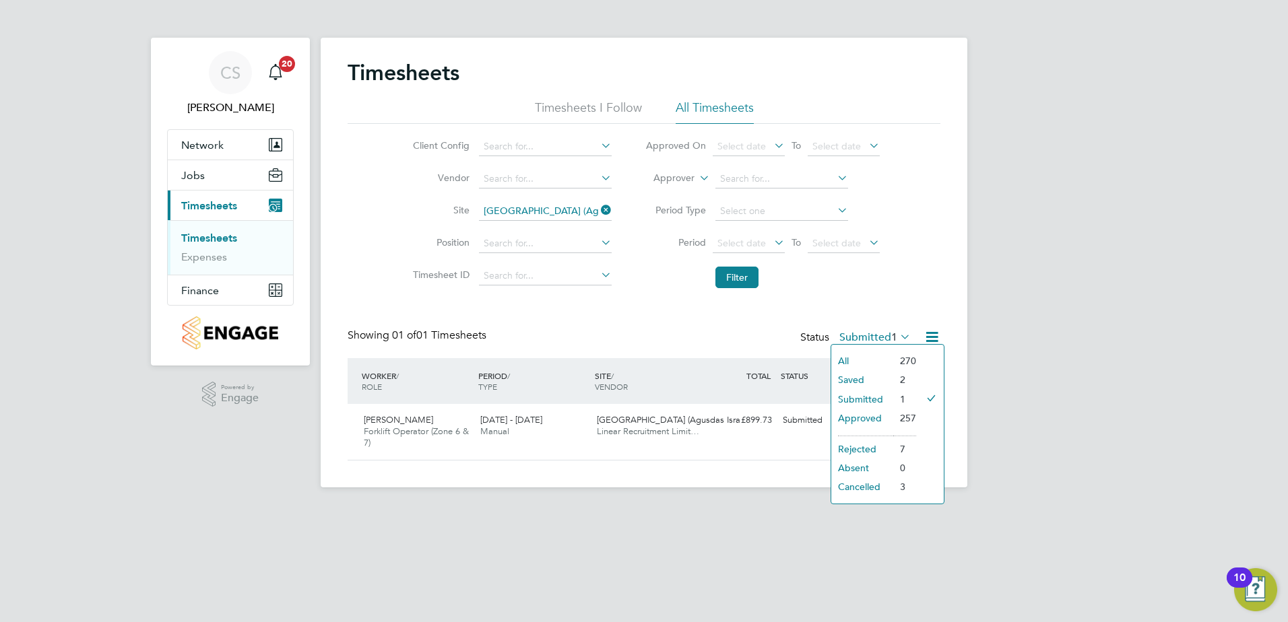
click at [860, 354] on li "All" at bounding box center [862, 361] width 62 height 19
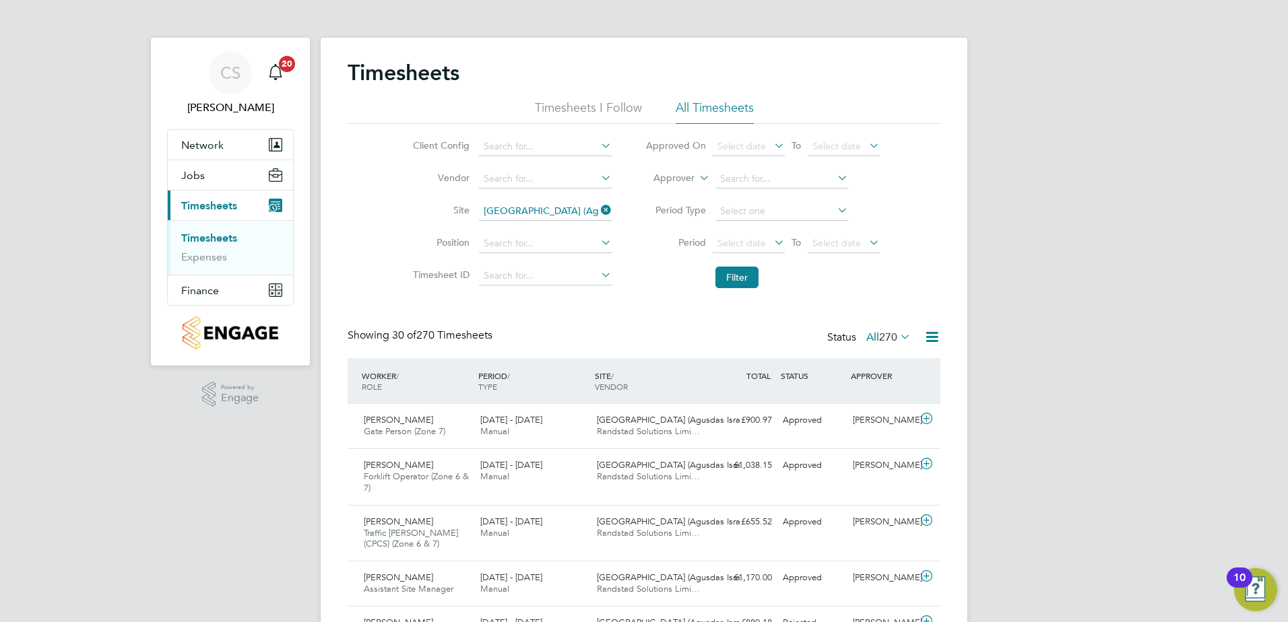
scroll to position [45, 117]
